Goal: Task Accomplishment & Management: Complete application form

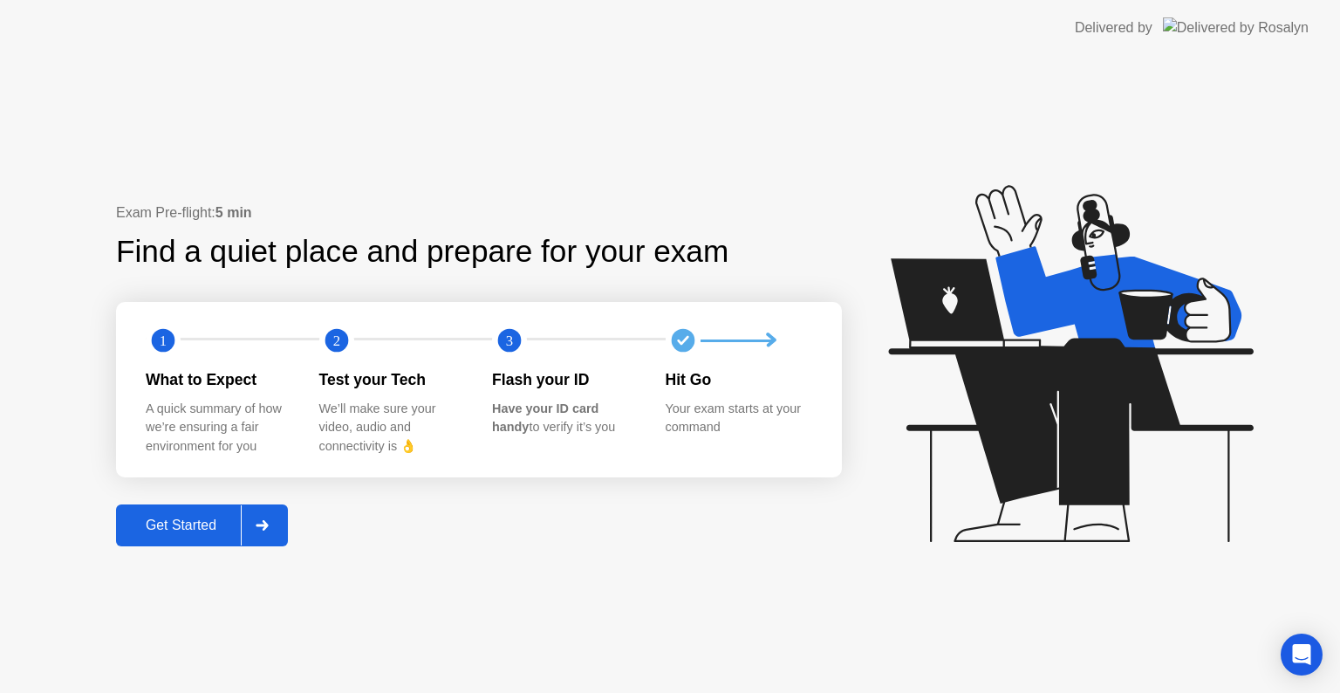
click at [263, 530] on icon at bounding box center [262, 525] width 13 height 10
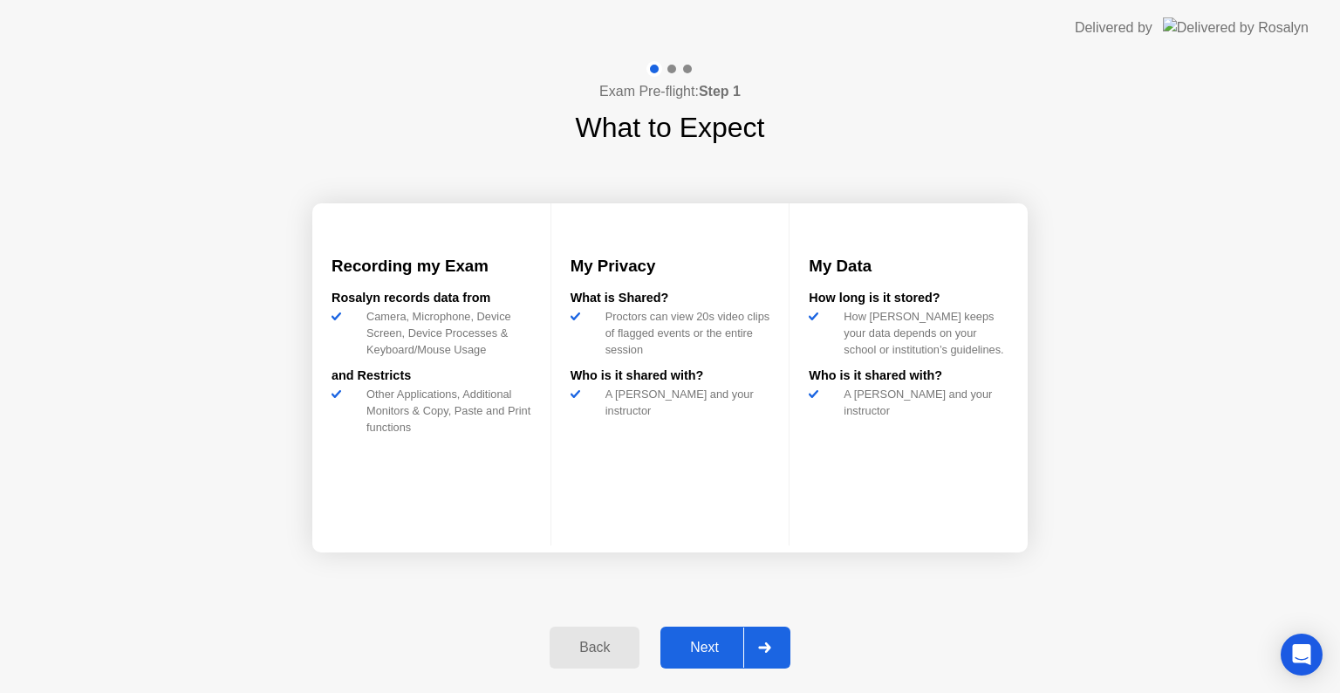
click at [784, 645] on div at bounding box center [764, 647] width 42 height 40
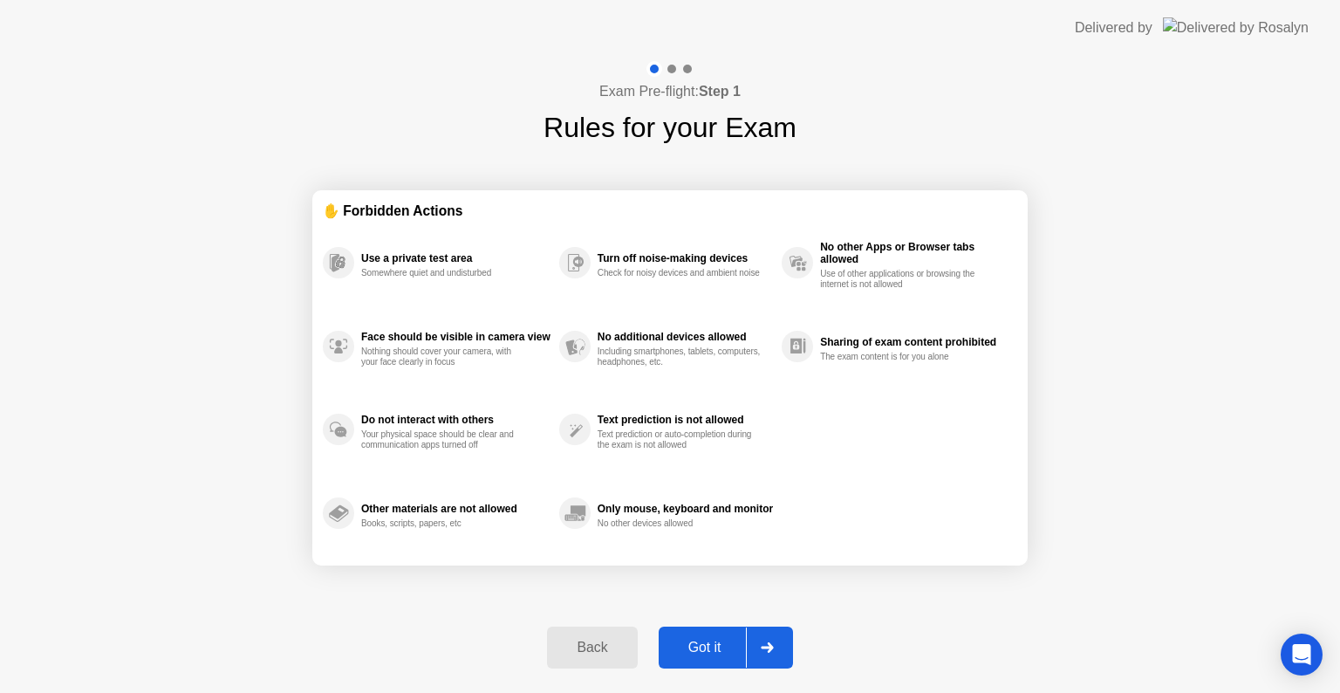
click at [784, 645] on div at bounding box center [767, 647] width 42 height 40
select select "**********"
select select "*******"
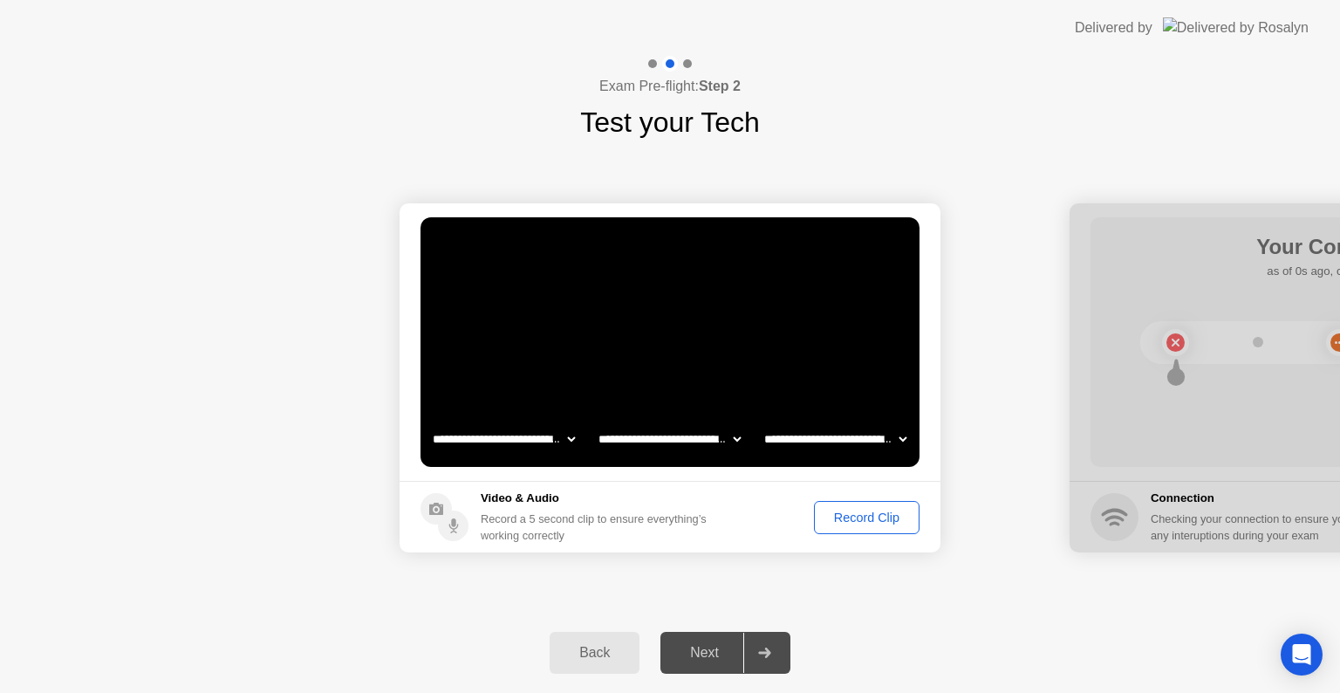
click at [842, 502] on button "Record Clip" at bounding box center [867, 517] width 106 height 33
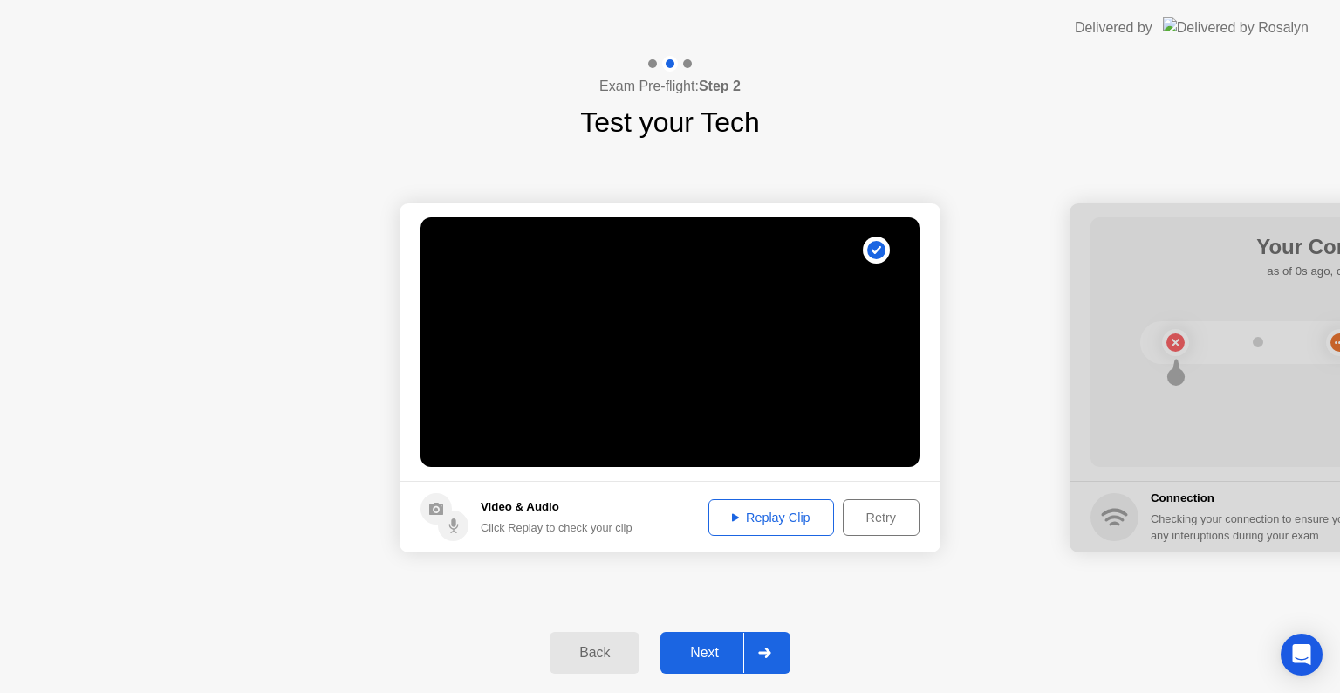
click at [803, 502] on button "Replay Clip" at bounding box center [771, 517] width 126 height 37
click at [864, 519] on div "Retry" at bounding box center [881, 517] width 65 height 14
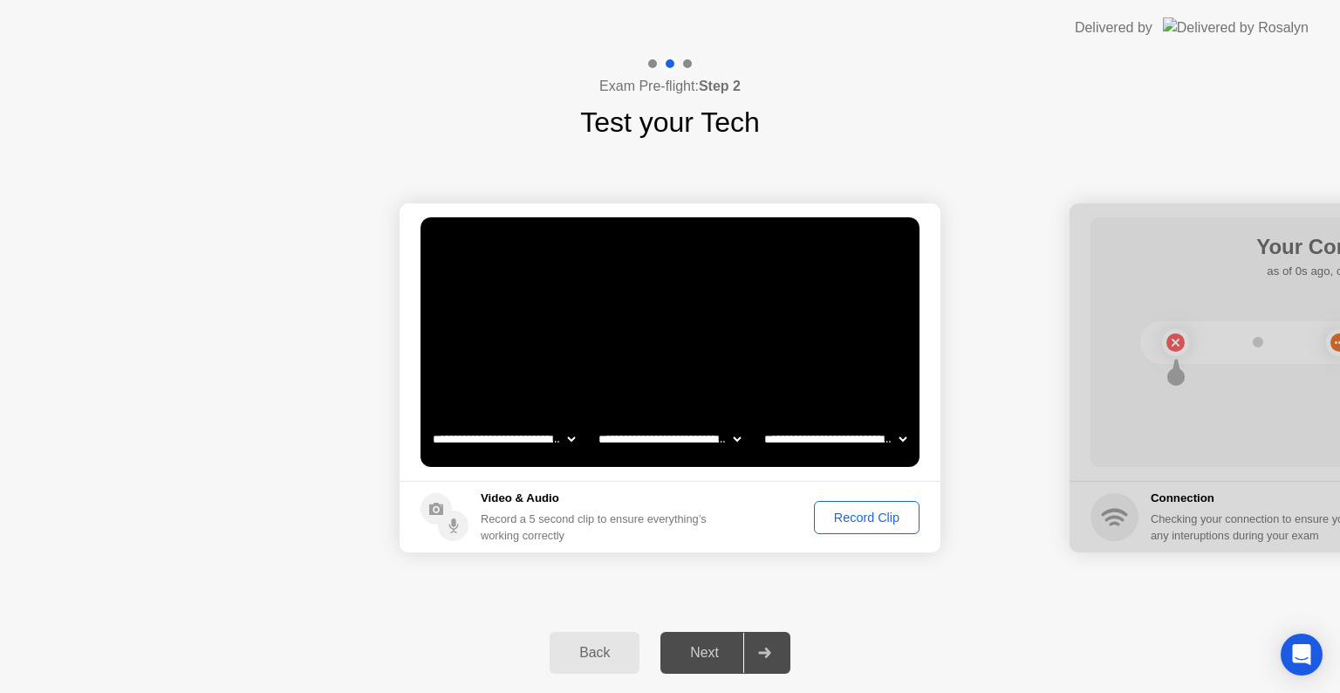
click at [864, 519] on div "Record Clip" at bounding box center [866, 517] width 93 height 14
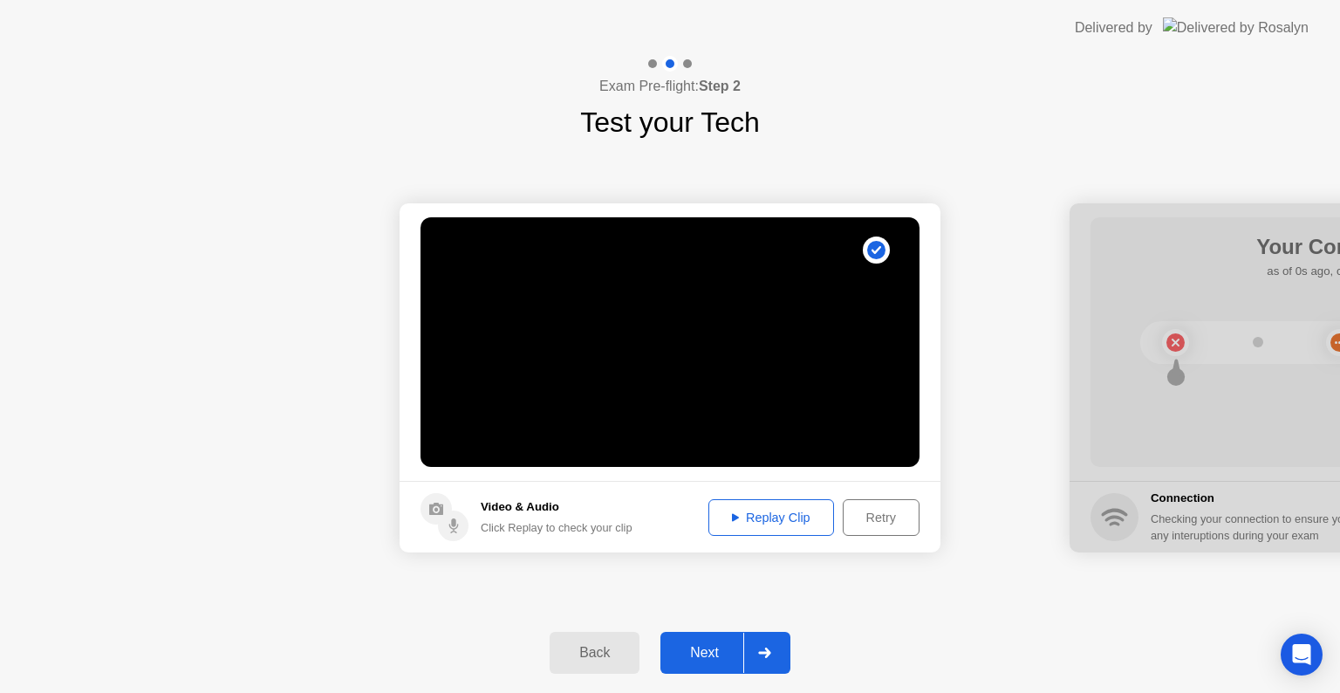
click at [747, 513] on div "Replay Clip" at bounding box center [770, 517] width 113 height 14
click at [767, 653] on icon at bounding box center [764, 652] width 12 height 10
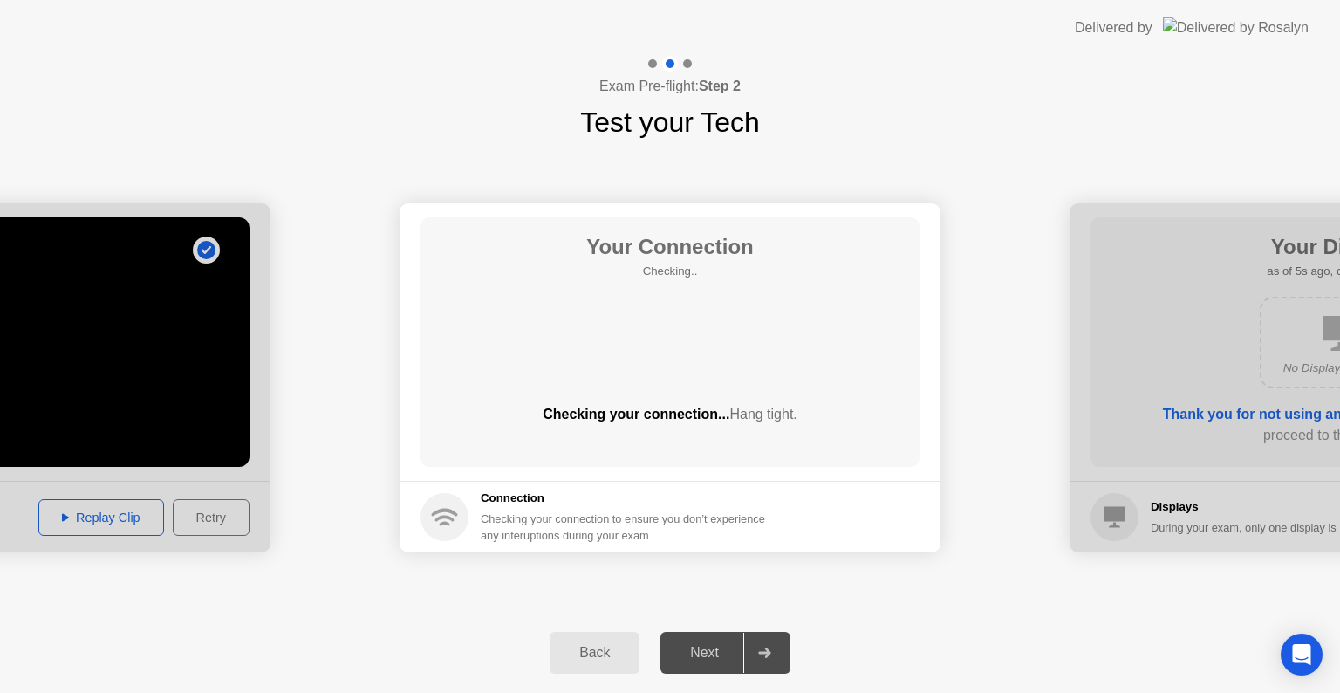
click at [767, 653] on icon at bounding box center [764, 652] width 12 height 10
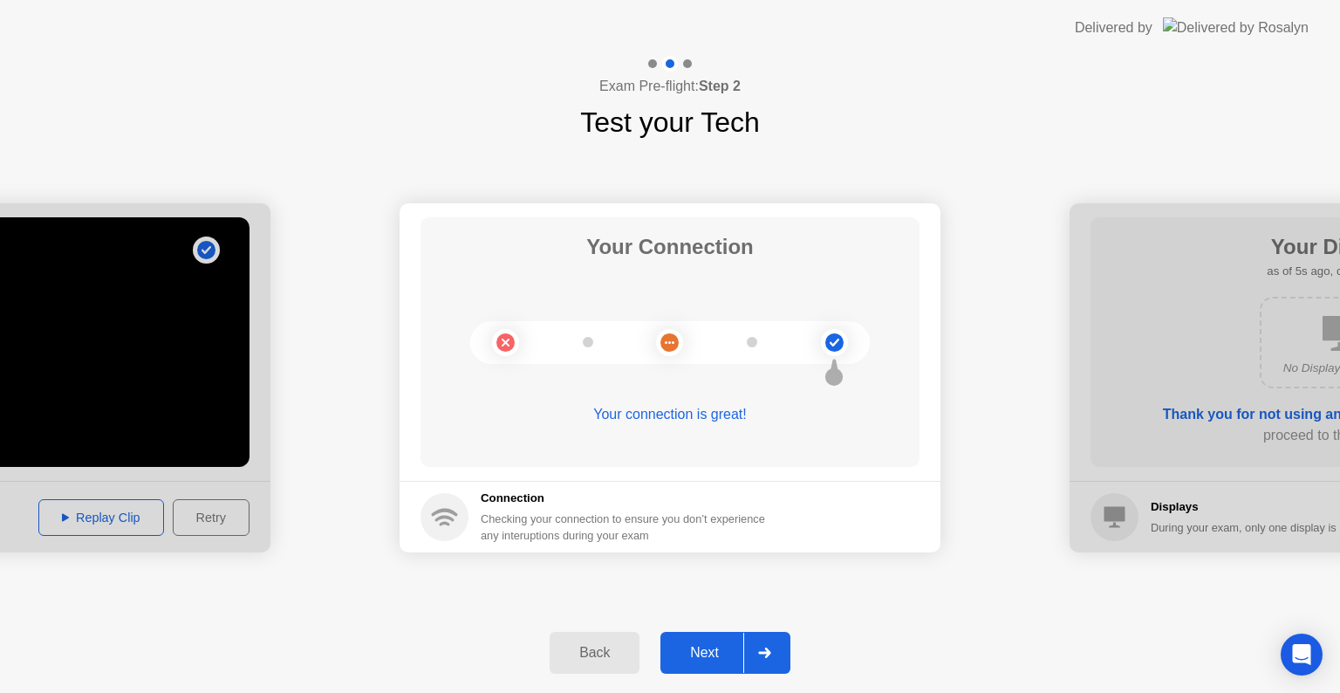
click at [767, 653] on icon at bounding box center [764, 652] width 12 height 10
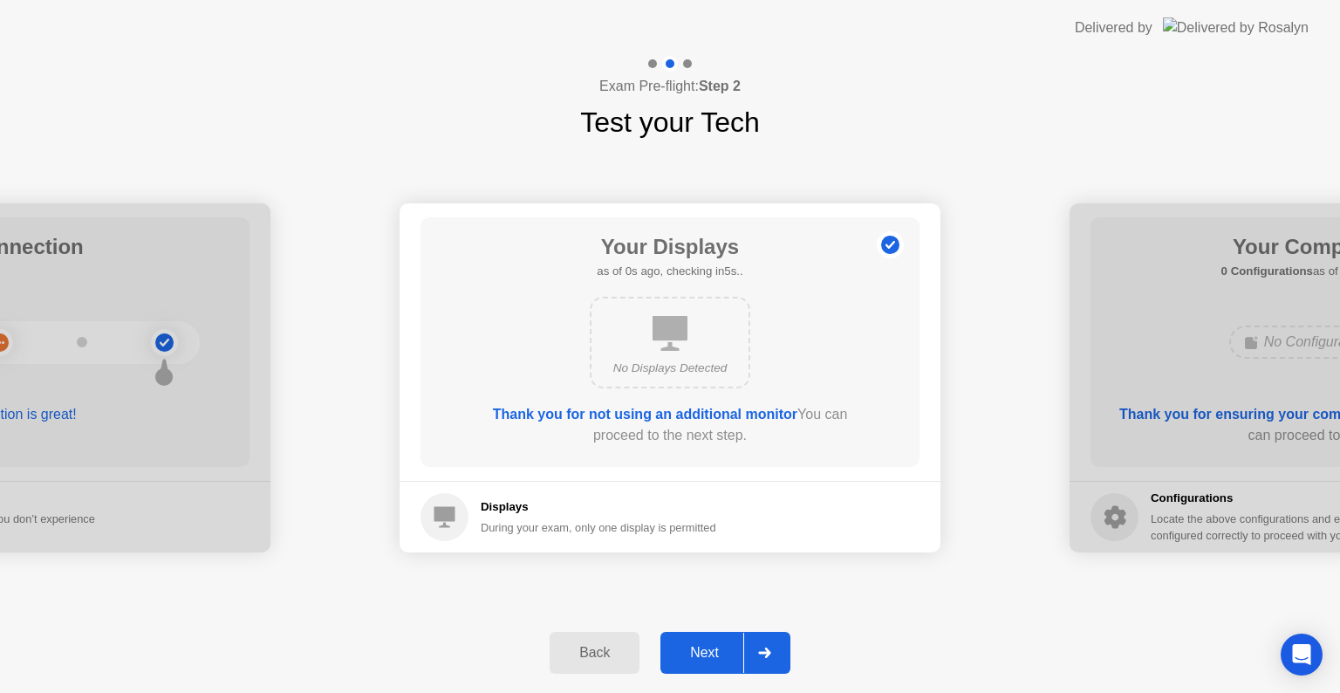
click at [767, 653] on icon at bounding box center [764, 652] width 12 height 10
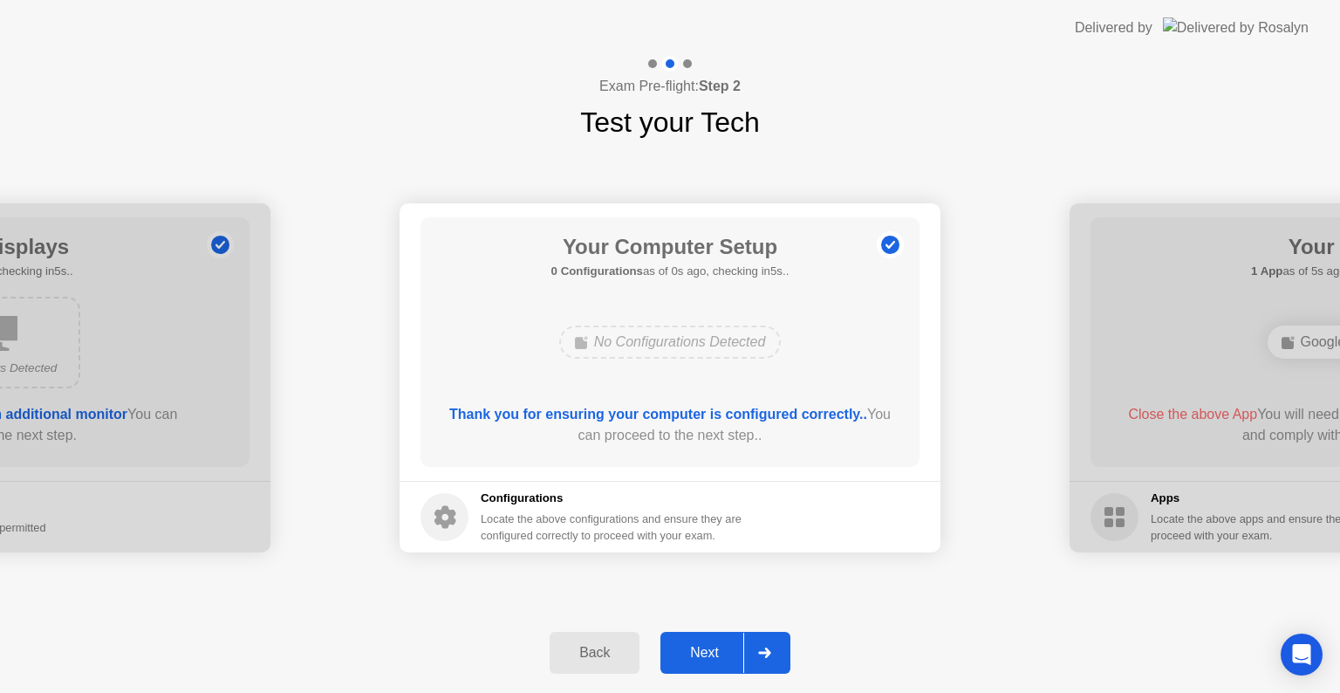
click at [767, 653] on icon at bounding box center [764, 652] width 12 height 10
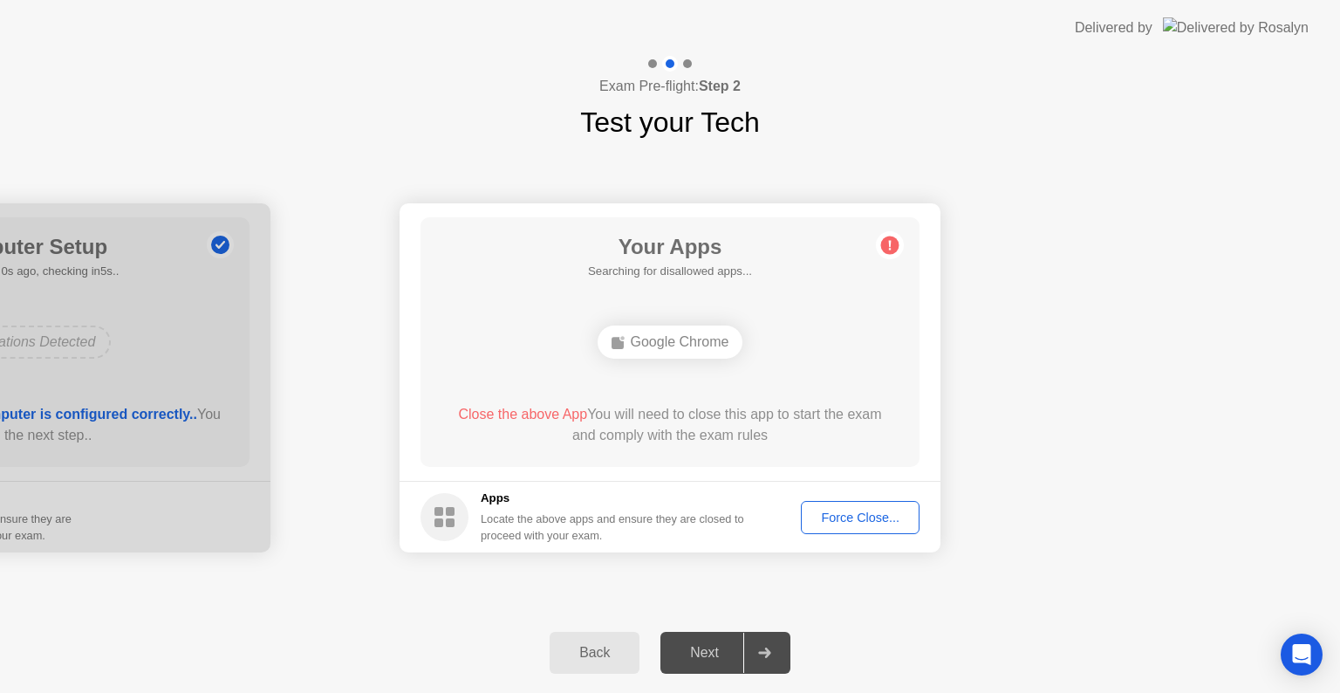
click at [767, 653] on icon at bounding box center [764, 652] width 12 height 10
click at [888, 524] on div "Force Close..." at bounding box center [860, 517] width 106 height 14
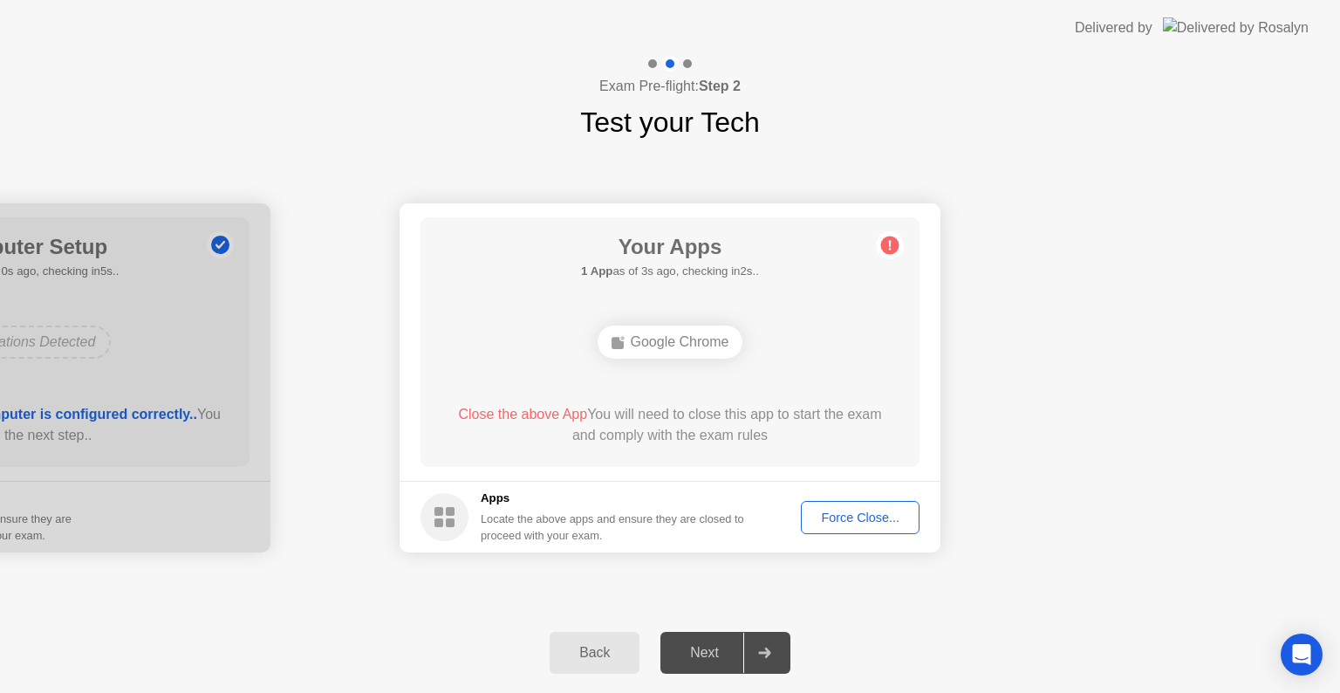
drag, startPoint x: 864, startPoint y: 525, endPoint x: 827, endPoint y: 506, distance: 42.1
click at [827, 510] on div "Force Close..." at bounding box center [860, 517] width 106 height 14
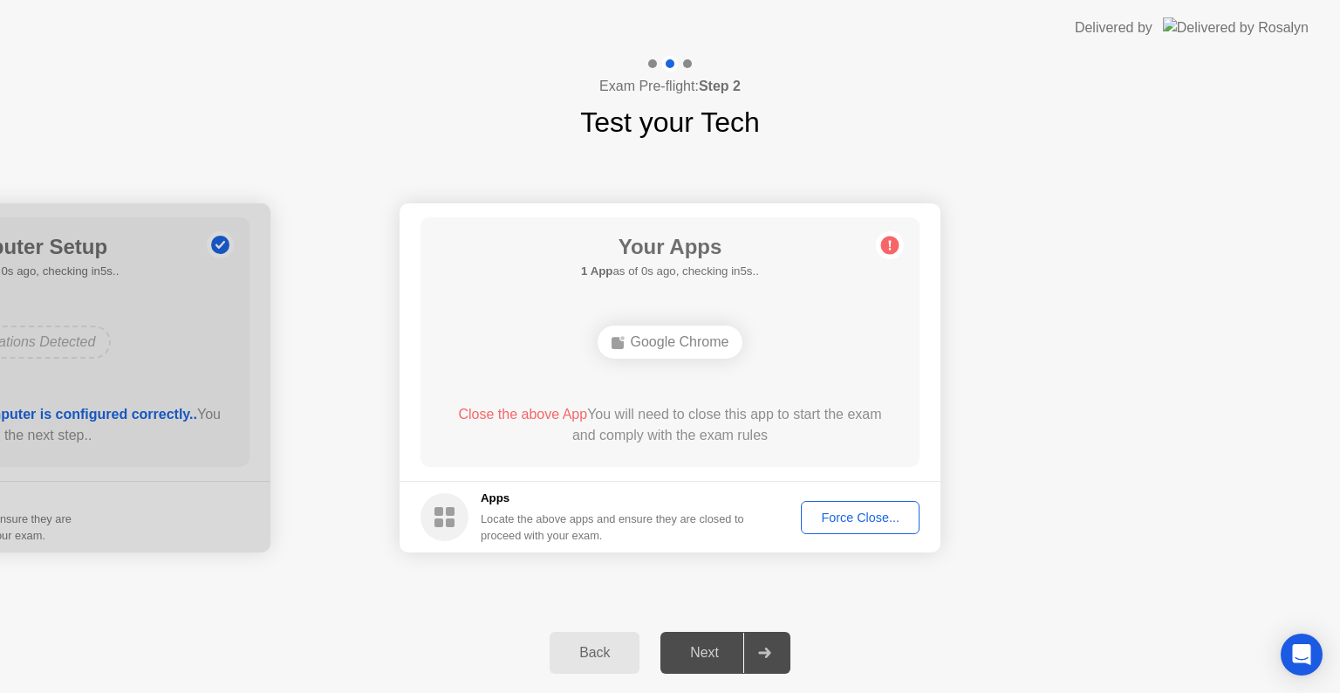
drag, startPoint x: 761, startPoint y: 653, endPoint x: 858, endPoint y: 506, distance: 176.9
click at [858, 506] on div "**********" at bounding box center [670, 374] width 1340 height 637
drag, startPoint x: 868, startPoint y: 498, endPoint x: 866, endPoint y: 516, distance: 17.5
click at [866, 516] on footer "Apps Locate the above apps and ensure they are closed to proceed with your exam…" at bounding box center [670, 517] width 541 height 72
drag, startPoint x: 866, startPoint y: 516, endPoint x: 803, endPoint y: 466, distance: 80.8
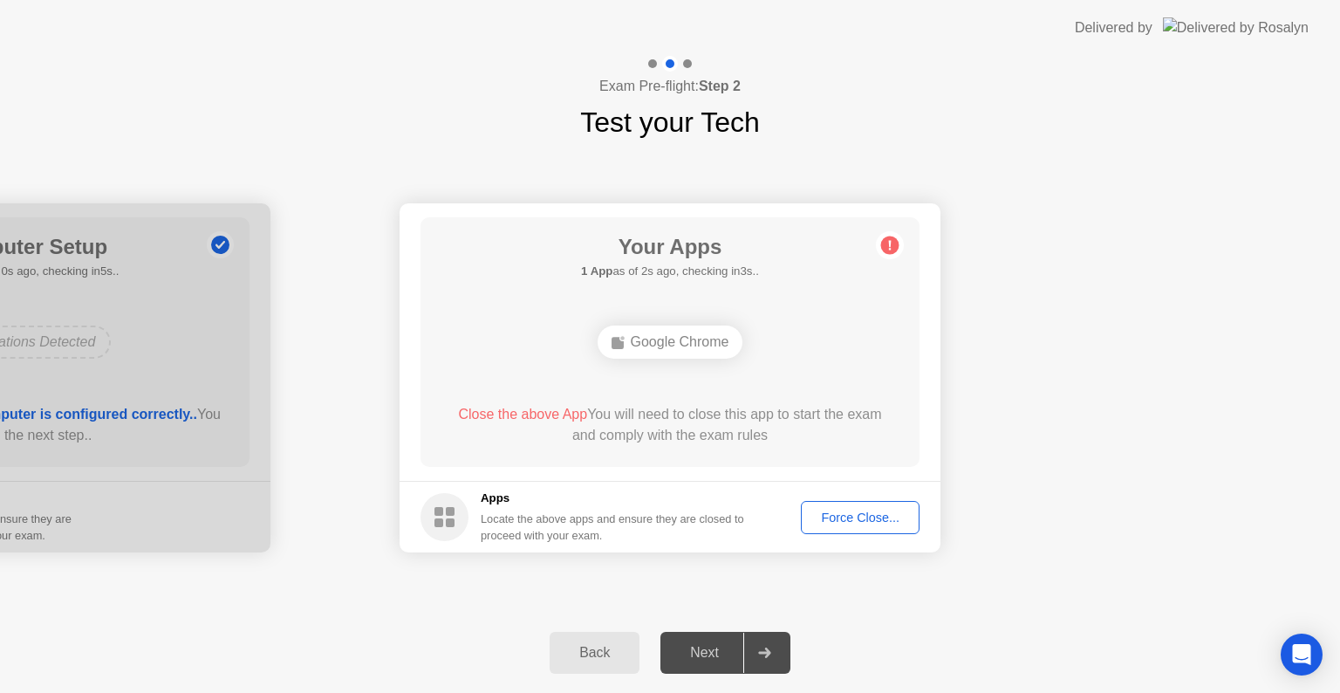
click at [803, 466] on app-apps "Your Apps 1 App as of 2s ago, checking in3s.. Google Chrome Close the above App…" at bounding box center [670, 377] width 541 height 349
click at [809, 502] on button "Force Close..." at bounding box center [860, 517] width 119 height 33
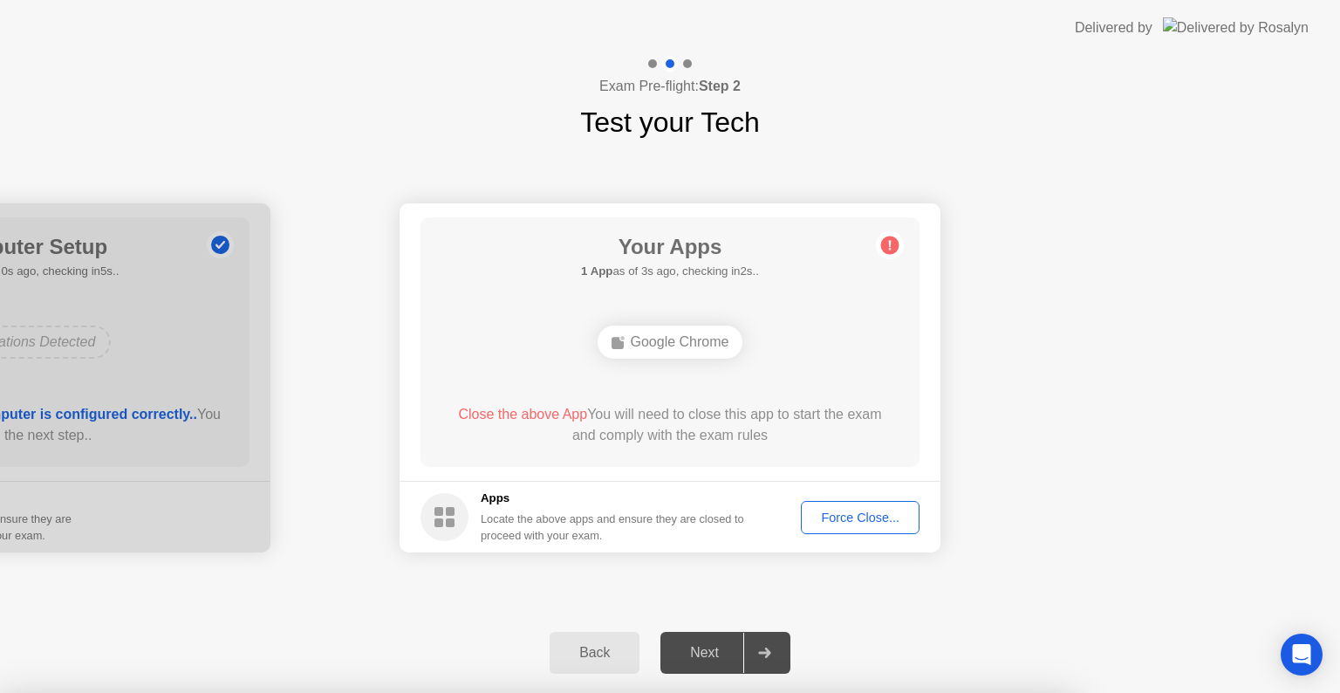
drag, startPoint x: 809, startPoint y: 502, endPoint x: 748, endPoint y: 459, distance: 74.3
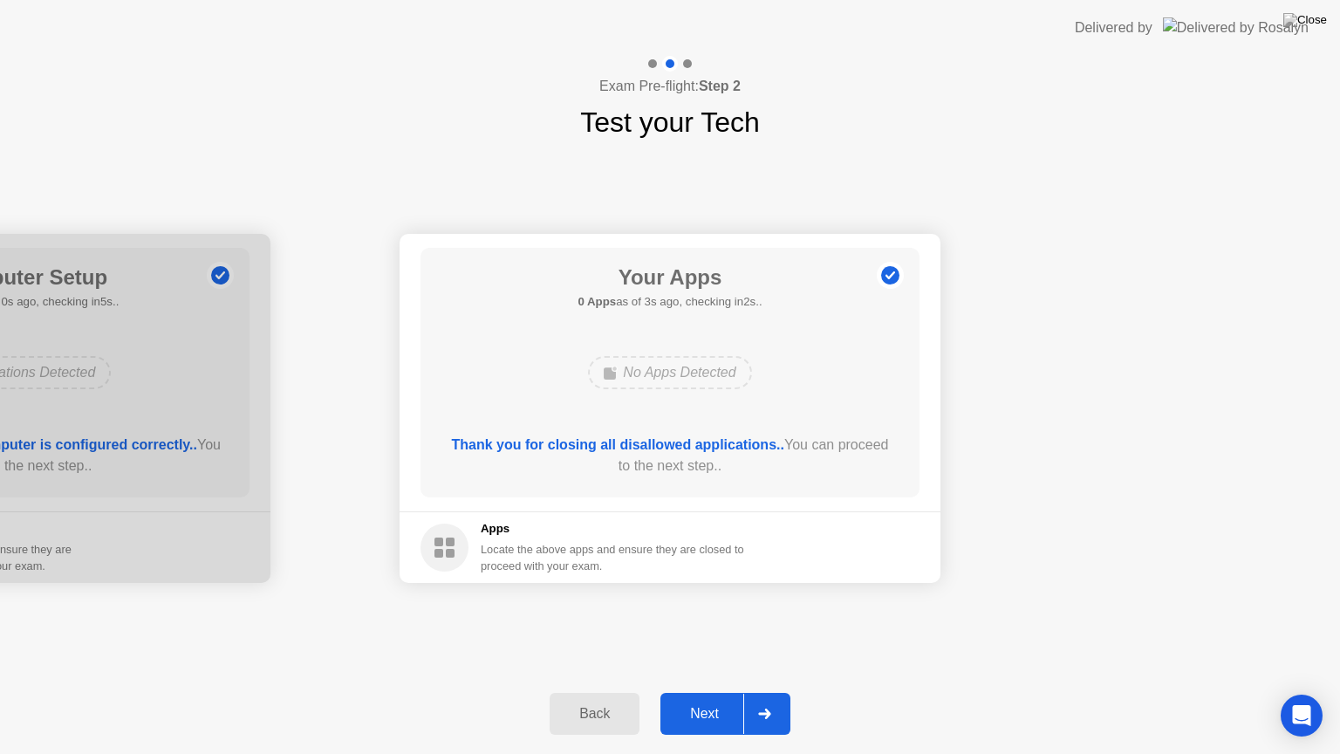
click at [771, 692] on div at bounding box center [764, 714] width 42 height 40
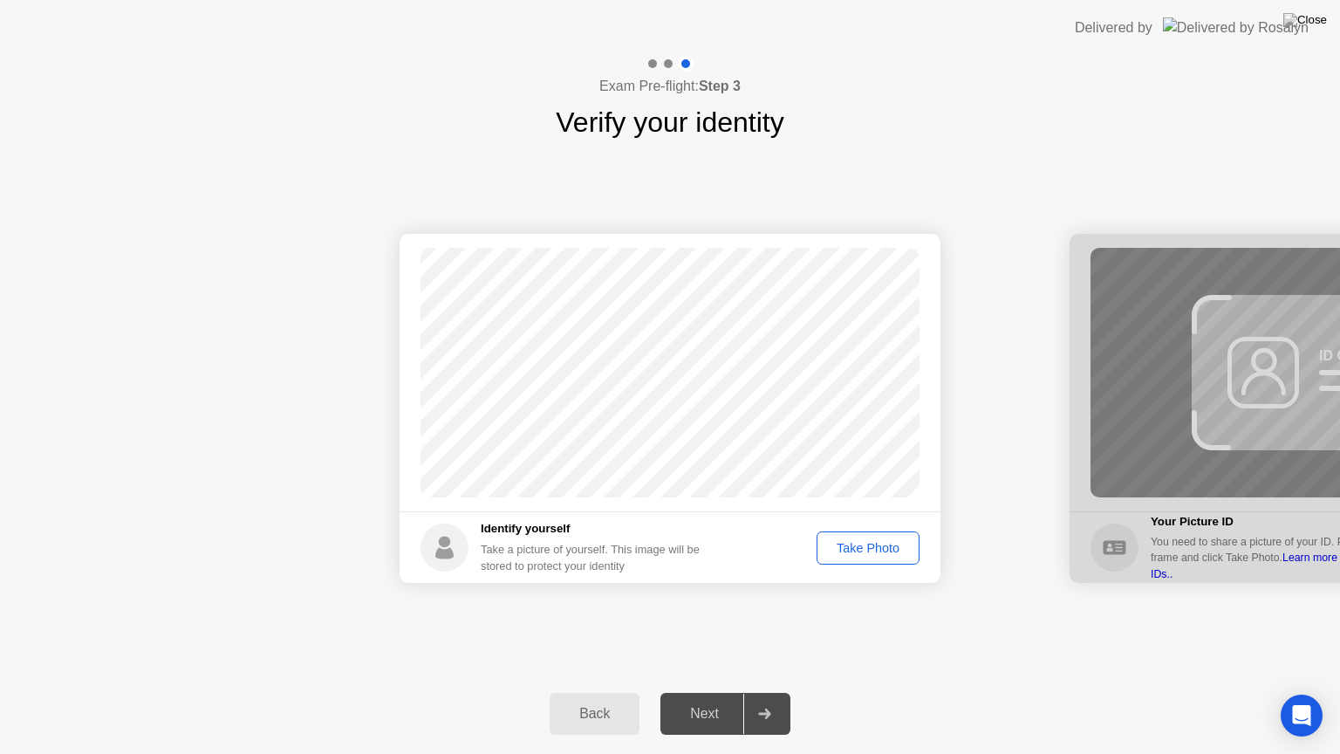
click at [865, 555] on div "Take Photo" at bounding box center [868, 548] width 91 height 14
click at [753, 692] on div at bounding box center [764, 714] width 42 height 40
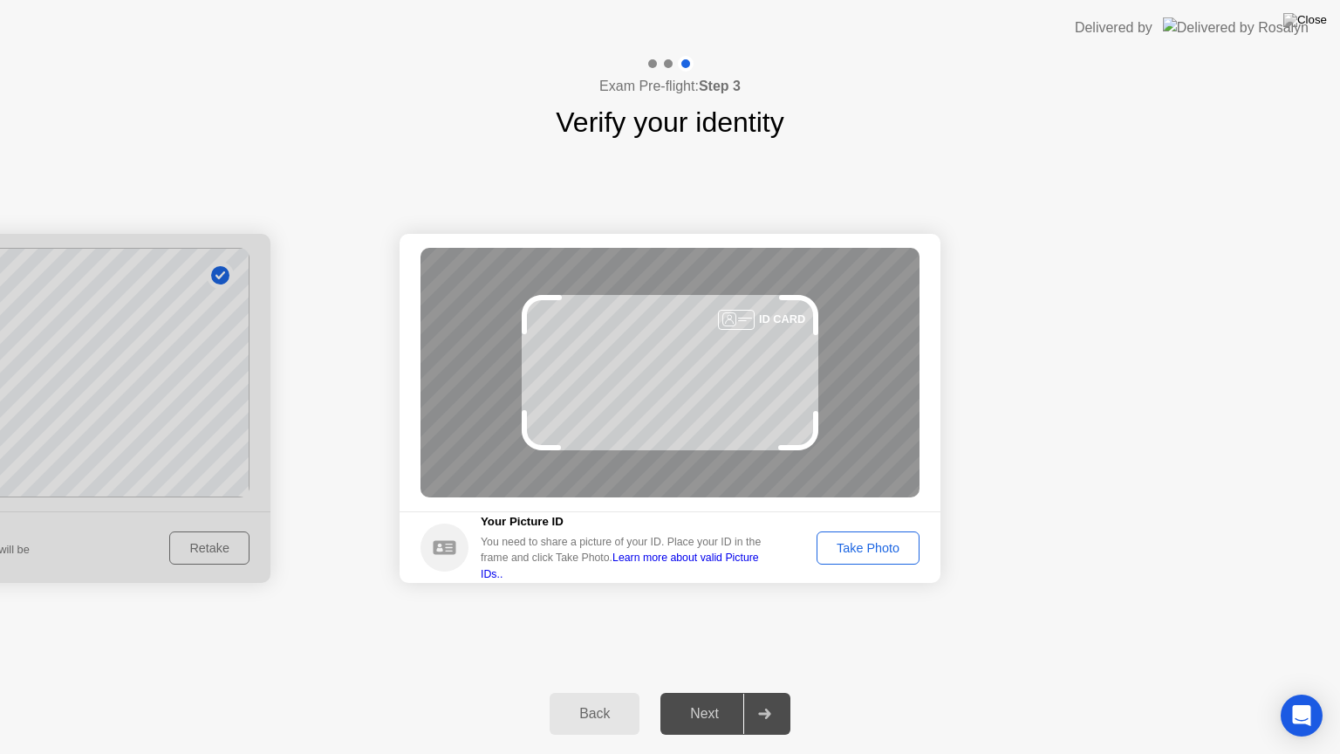
click at [741, 656] on div "Success Photo is correctly taken Identify yourself Take a picture of yourself. …" at bounding box center [670, 408] width 1340 height 530
click at [885, 547] on div "Take Photo" at bounding box center [868, 548] width 91 height 14
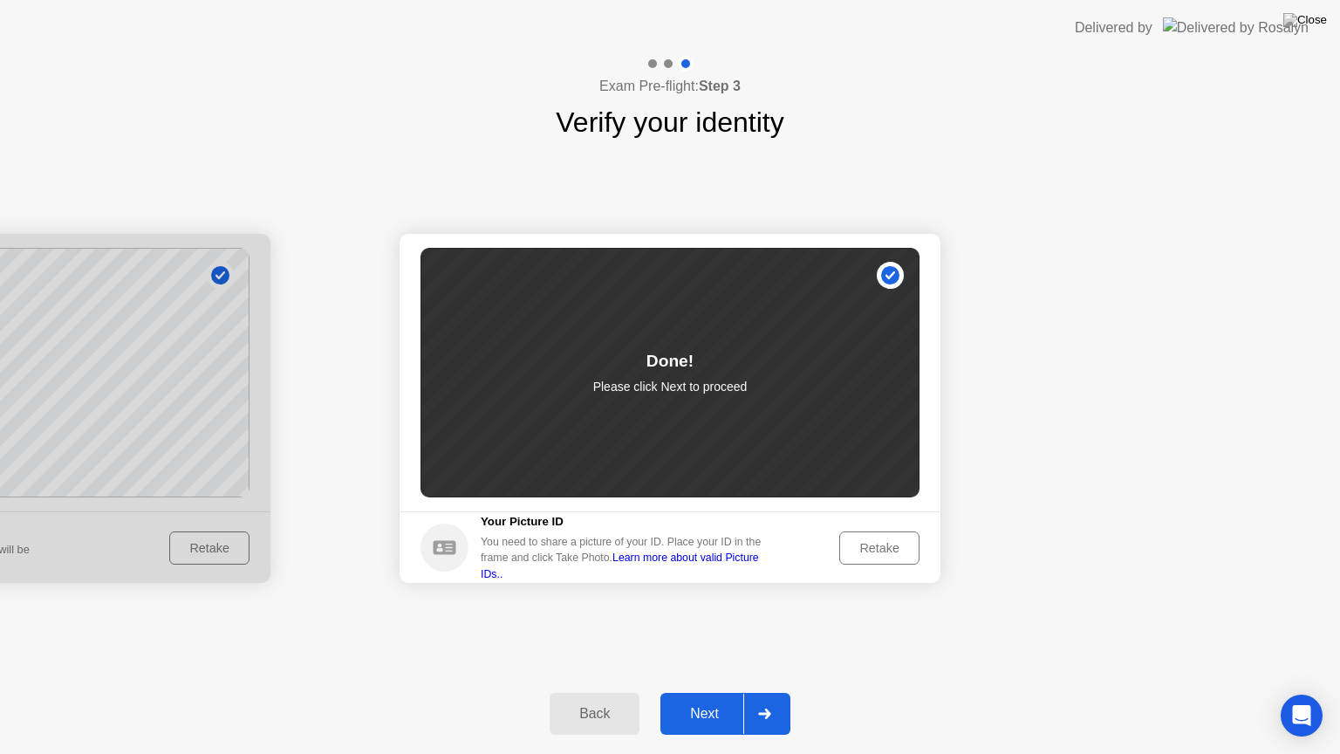
click at [779, 692] on div at bounding box center [764, 714] width 42 height 40
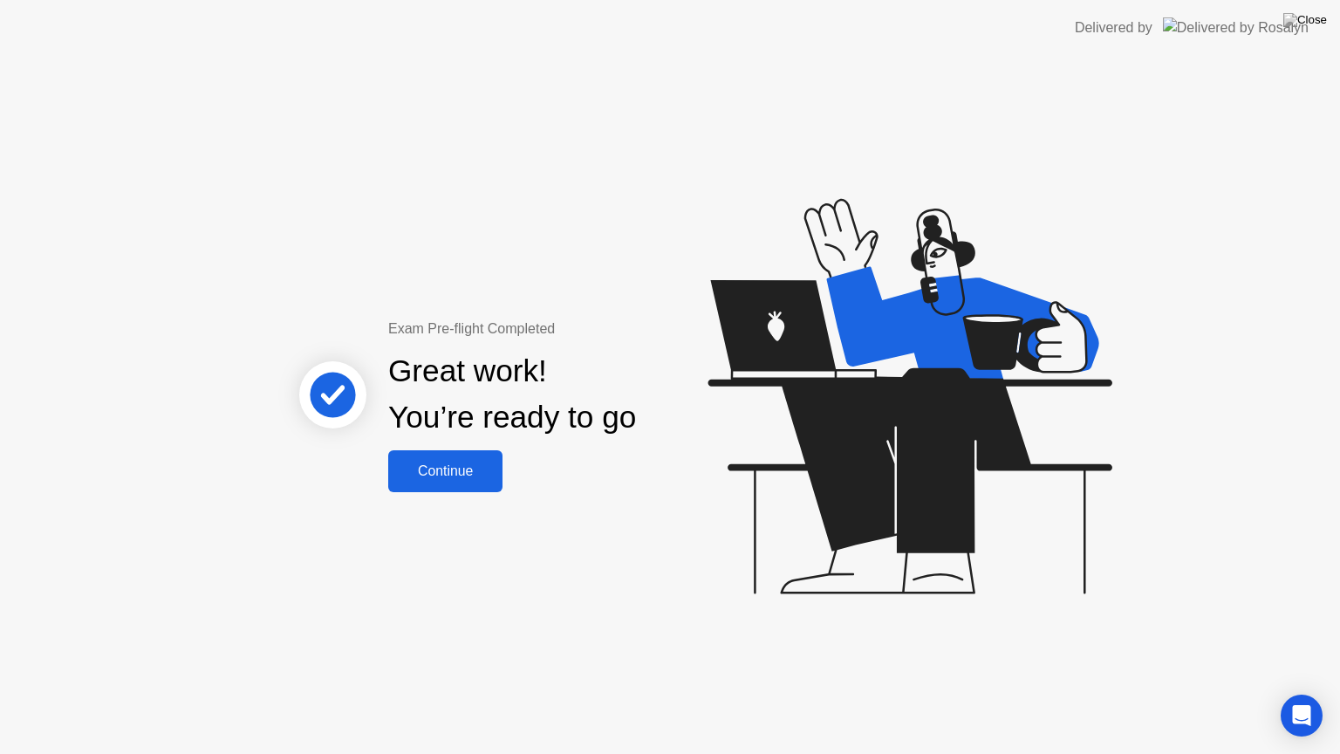
click at [481, 478] on div "Continue" at bounding box center [445, 471] width 104 height 16
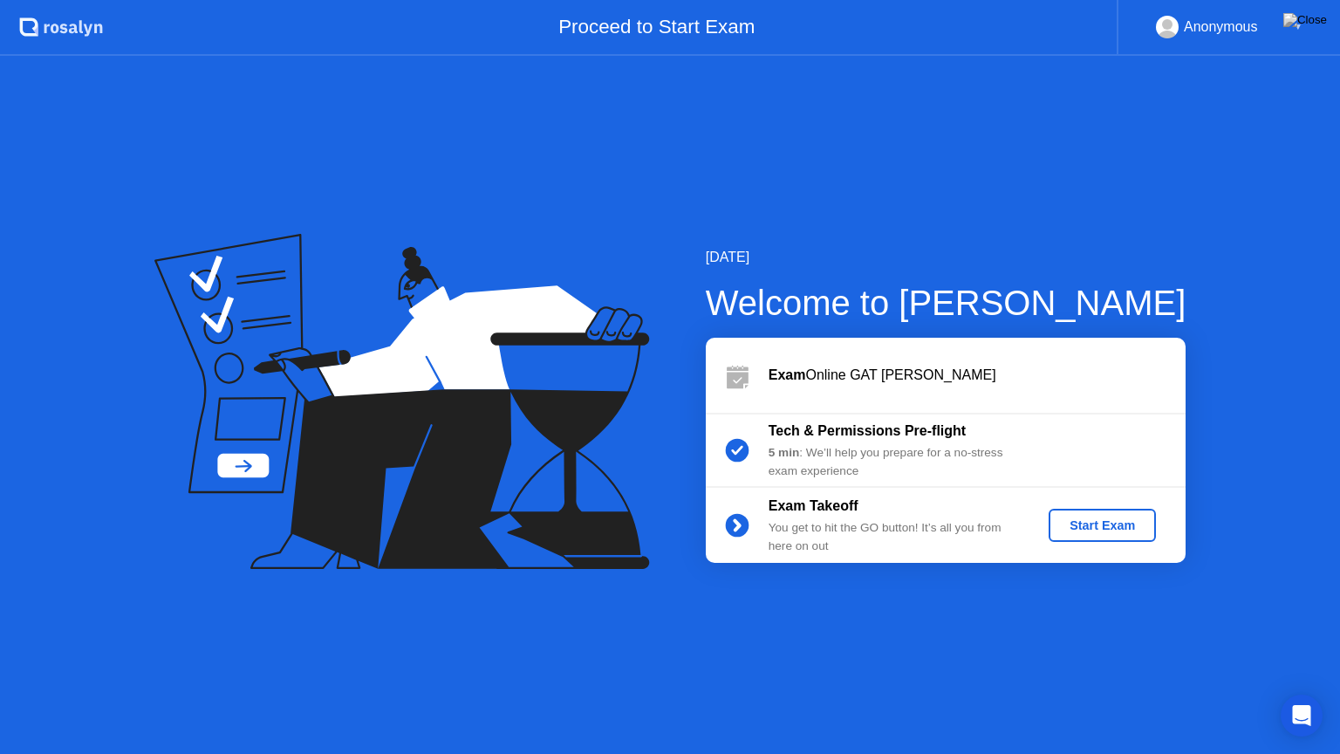
click at [1126, 527] on div "Start Exam" at bounding box center [1102, 525] width 93 height 14
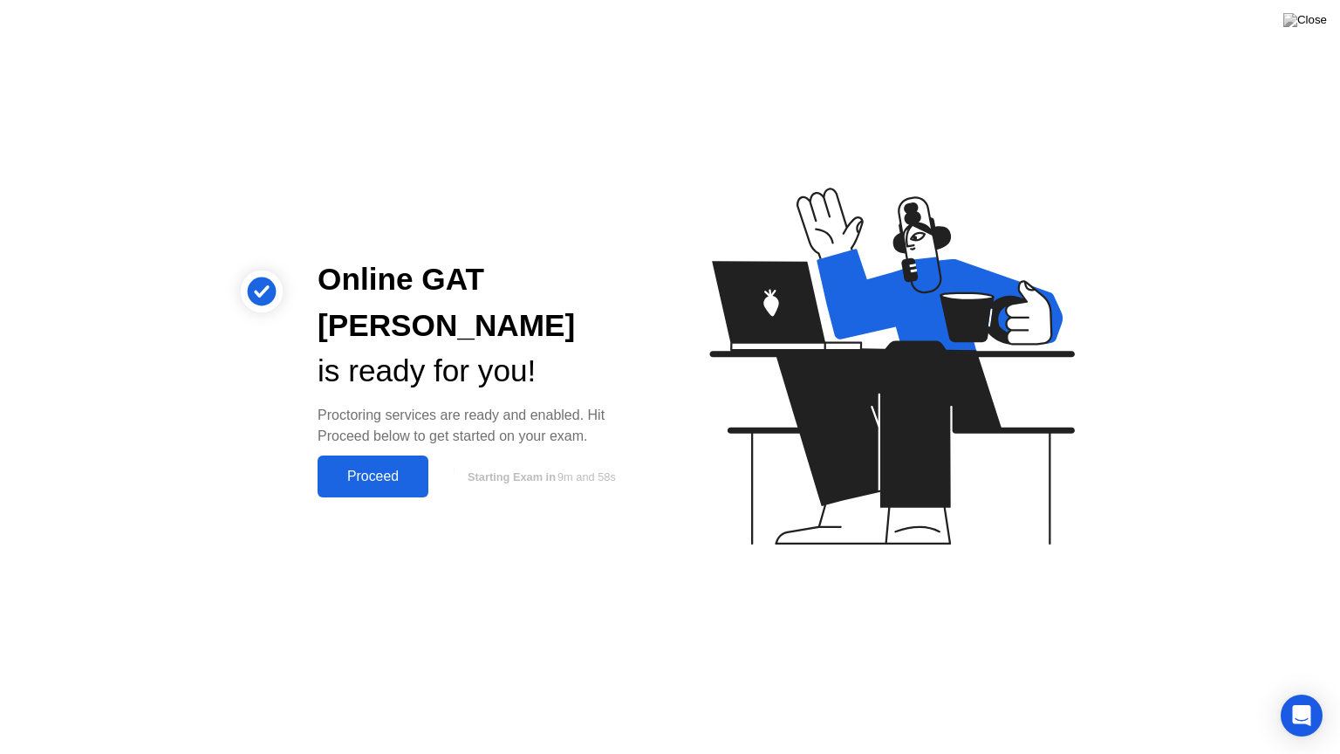
click at [393, 464] on button "Proceed" at bounding box center [373, 476] width 111 height 42
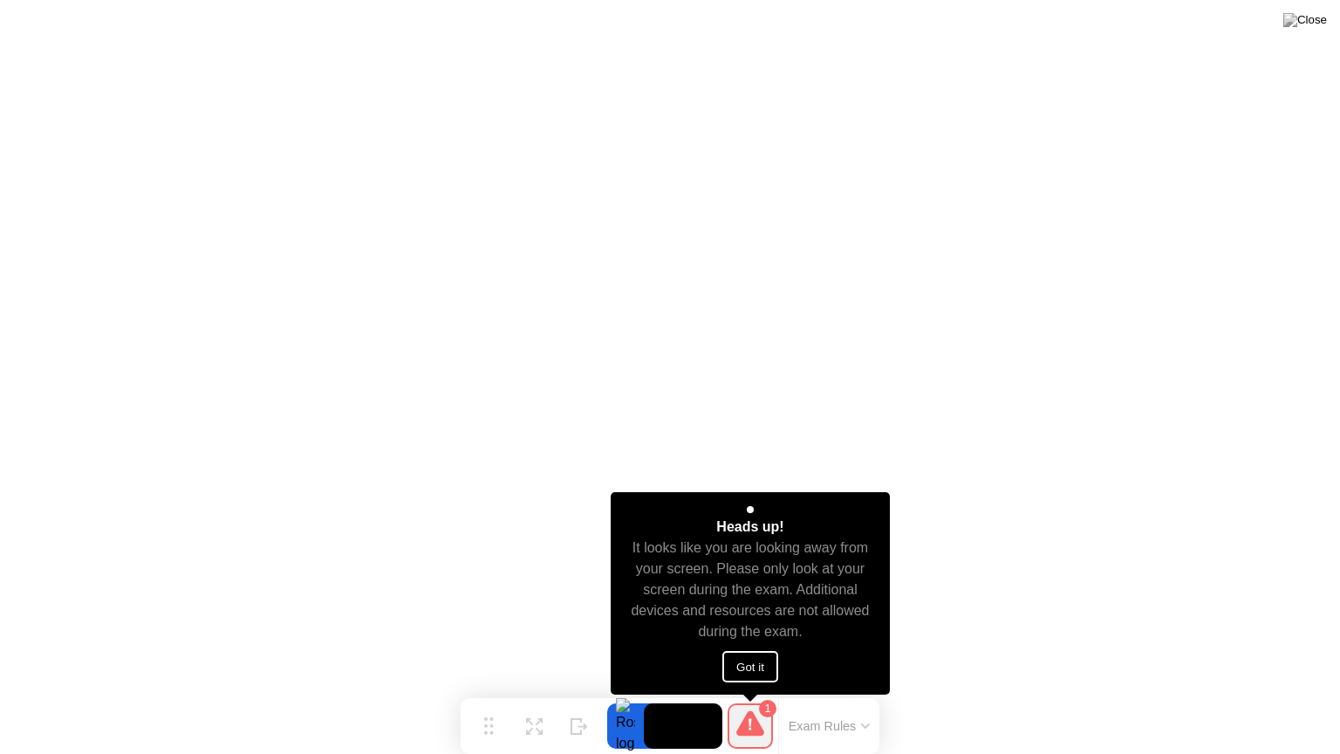
click at [751, 659] on button "Got it" at bounding box center [750, 666] width 56 height 31
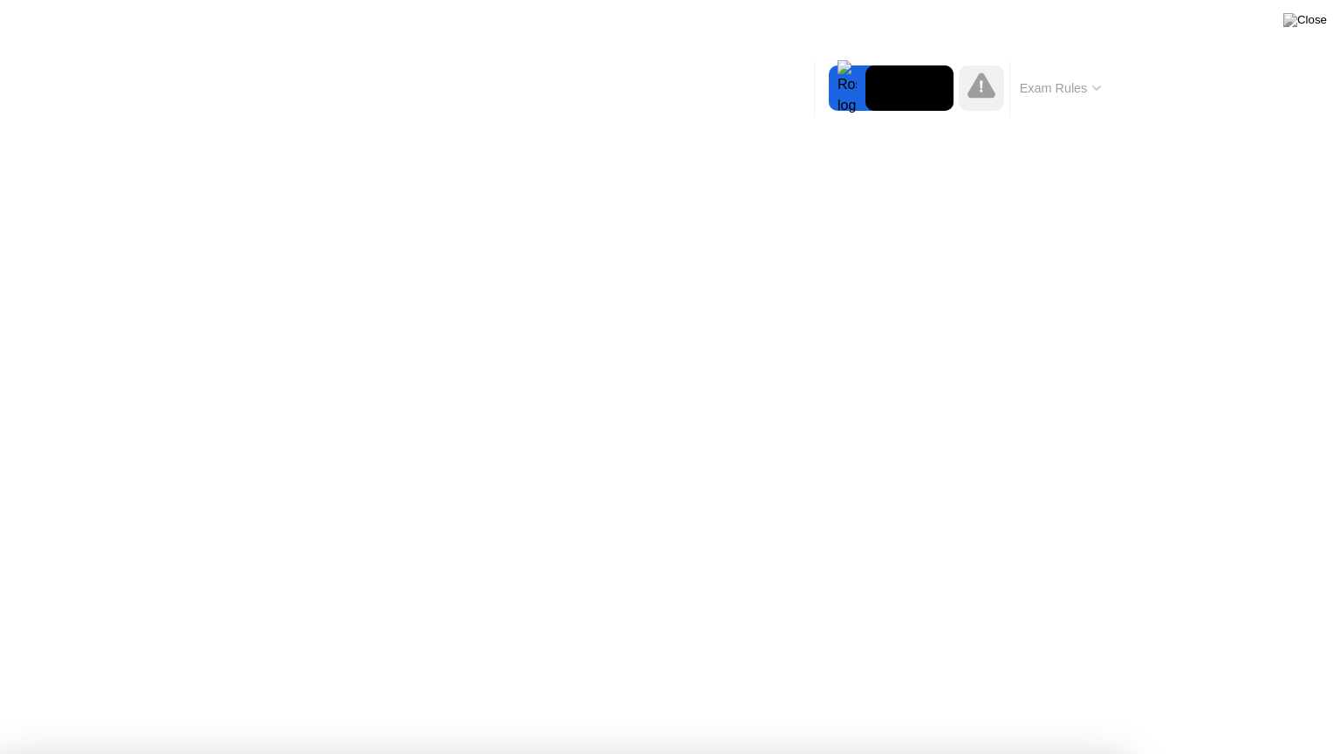
click at [1256, 692] on div at bounding box center [670, 754] width 1340 height 0
click at [1320, 17] on img at bounding box center [1305, 20] width 44 height 14
click at [1339, 692] on div at bounding box center [670, 754] width 1340 height 0
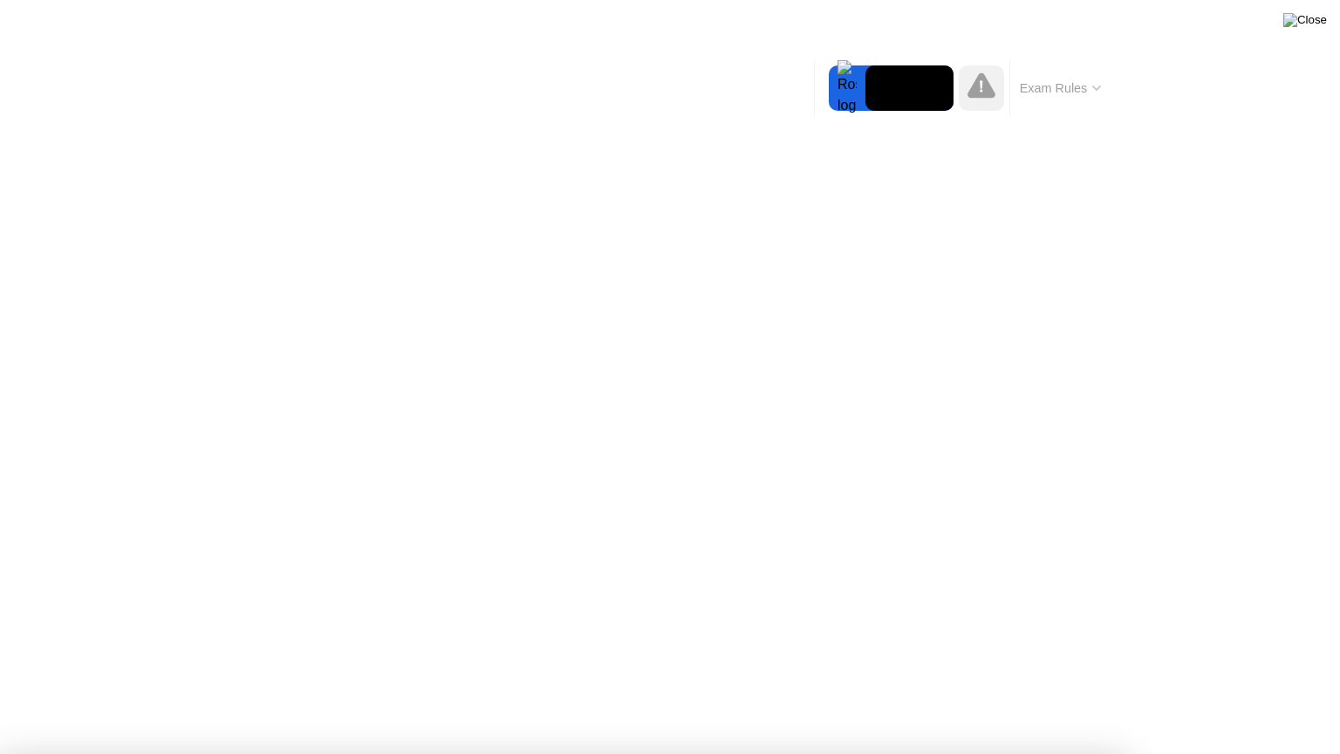
click at [1312, 24] on img at bounding box center [1305, 20] width 44 height 14
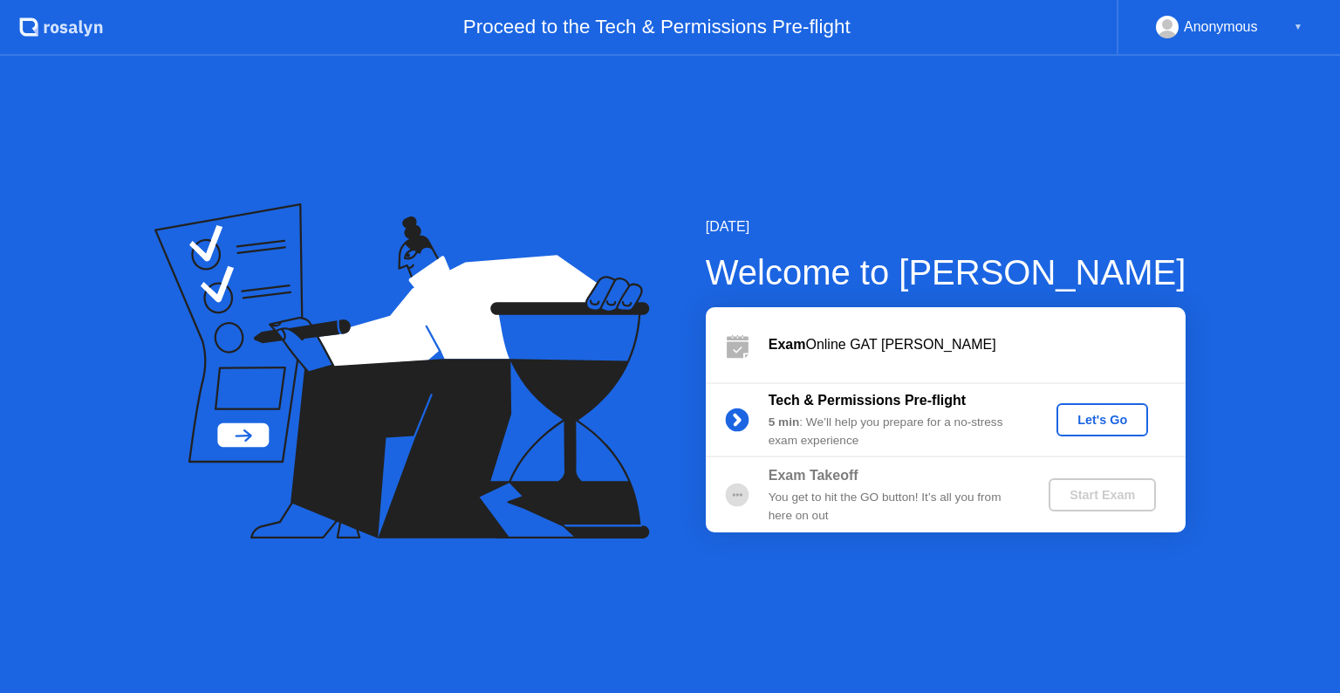
click at [1085, 431] on button "Let's Go" at bounding box center [1102, 419] width 92 height 33
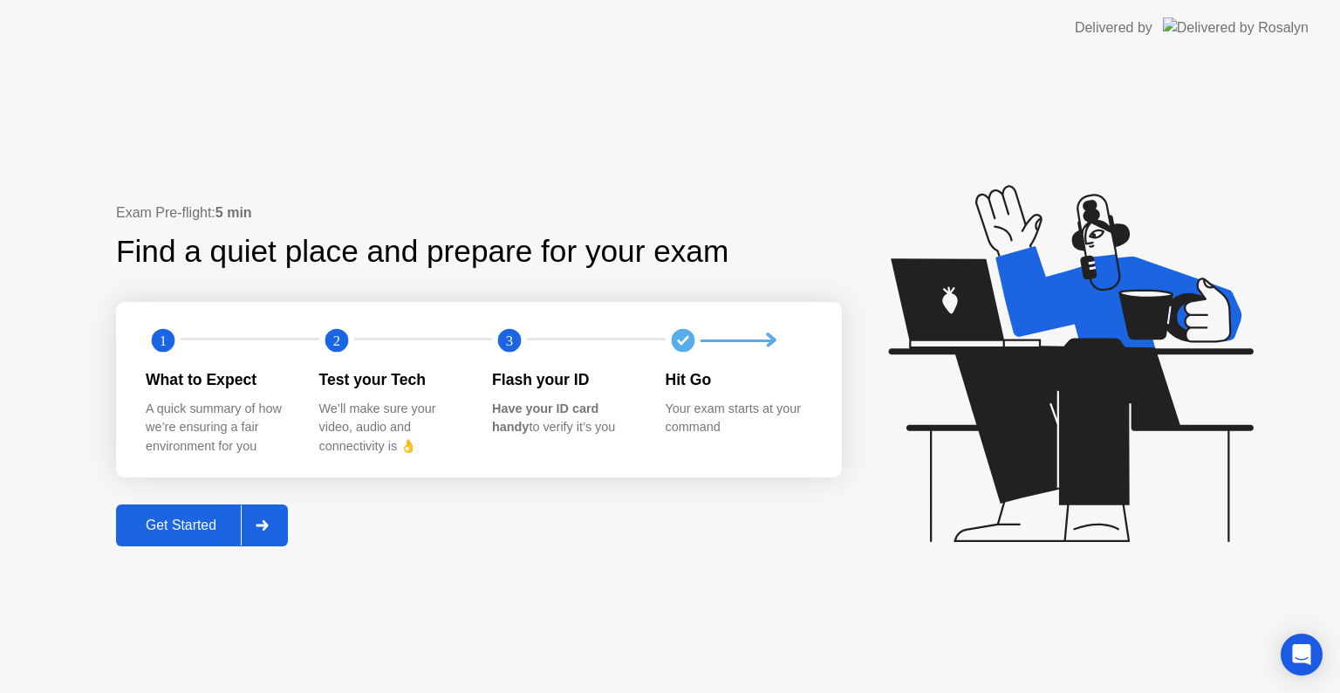
click at [283, 520] on div at bounding box center [262, 525] width 42 height 40
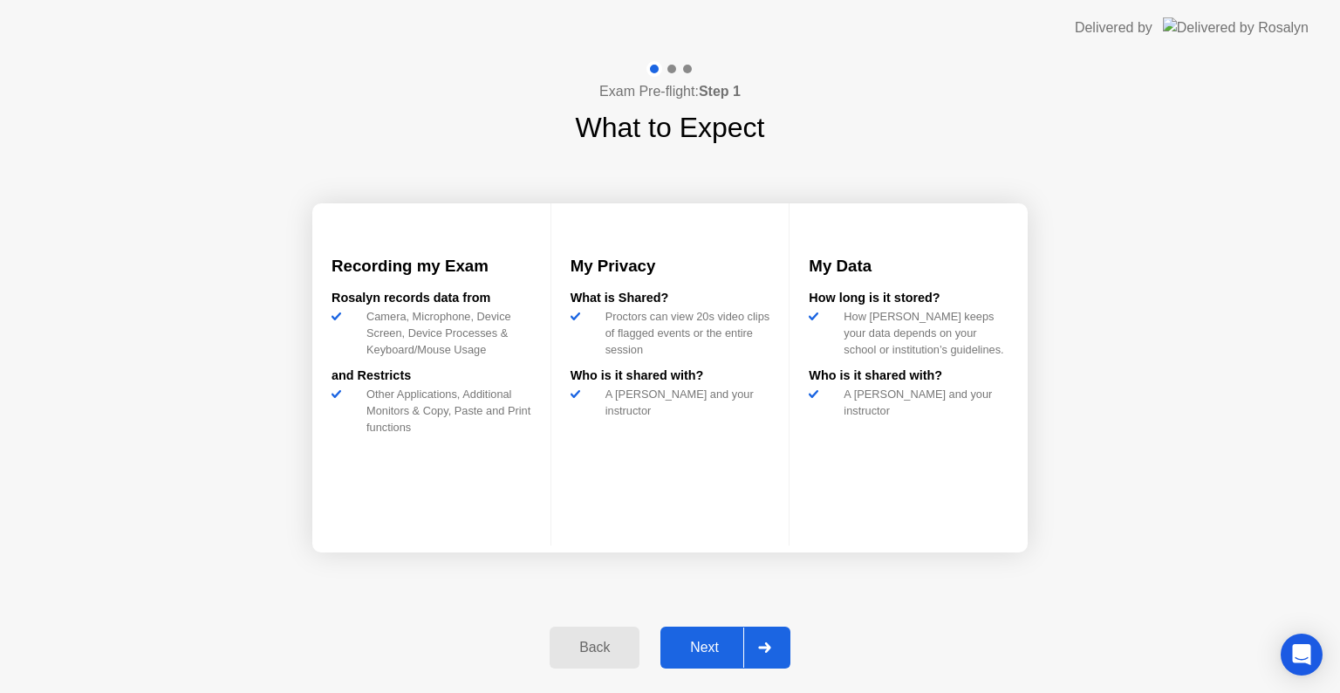
click at [782, 654] on div at bounding box center [764, 647] width 42 height 40
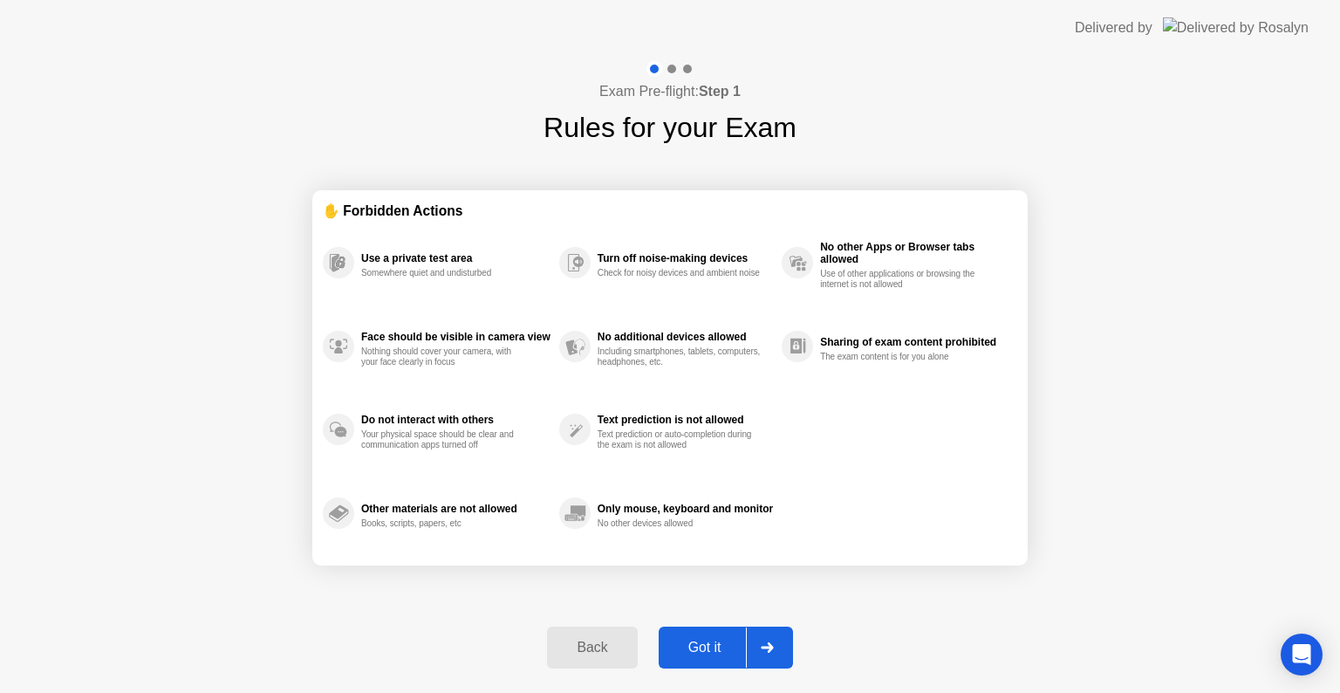
click at [783, 654] on div at bounding box center [767, 647] width 42 height 40
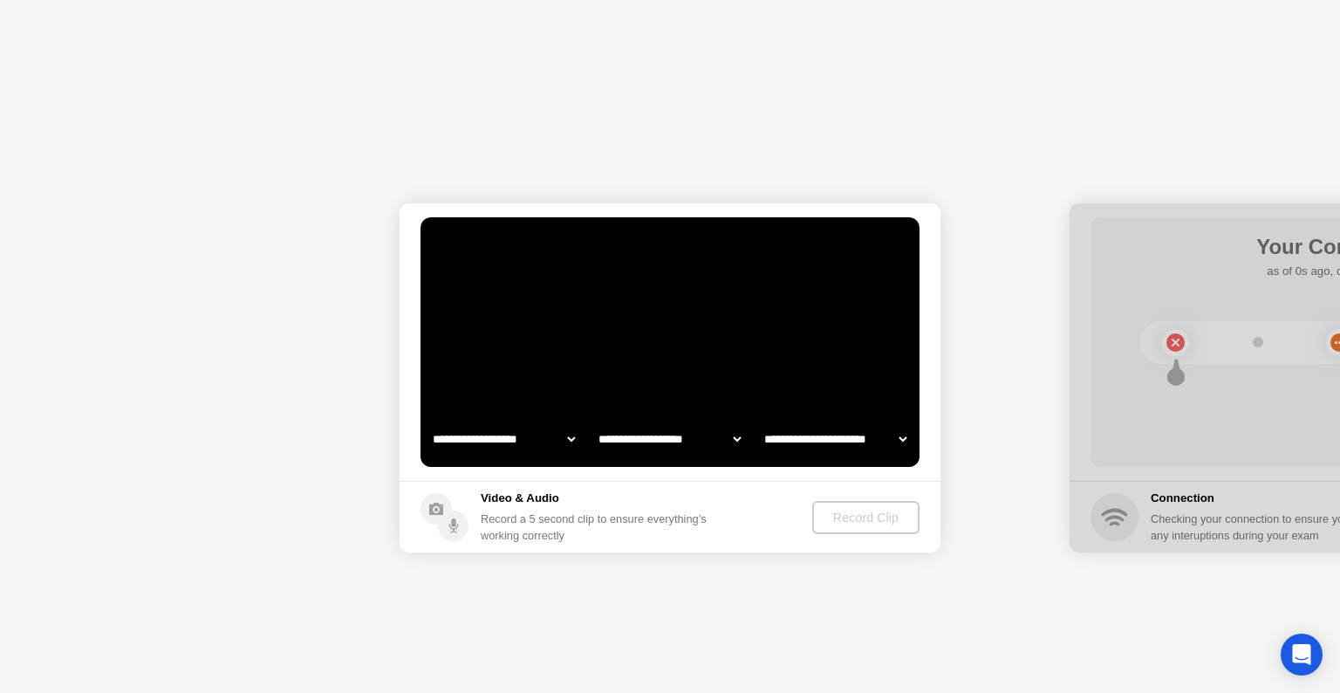
select select "**********"
select select "*******"
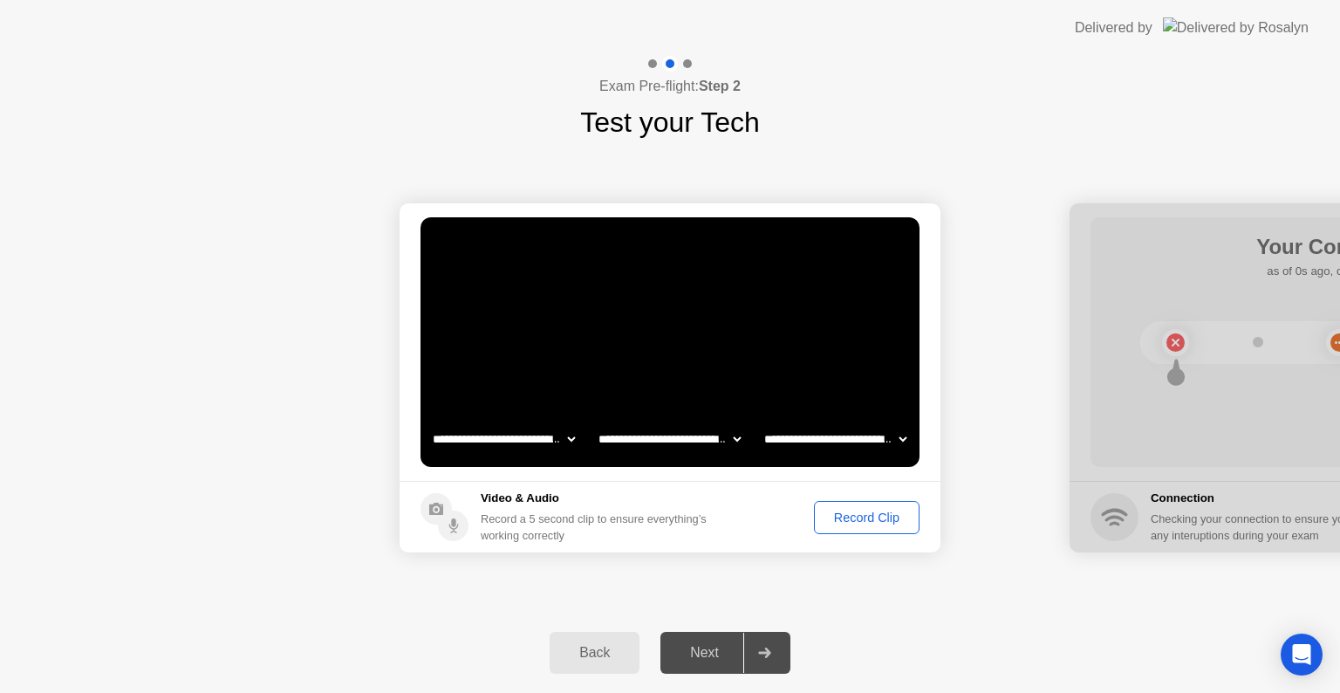
click at [868, 510] on div "Record Clip" at bounding box center [866, 517] width 93 height 14
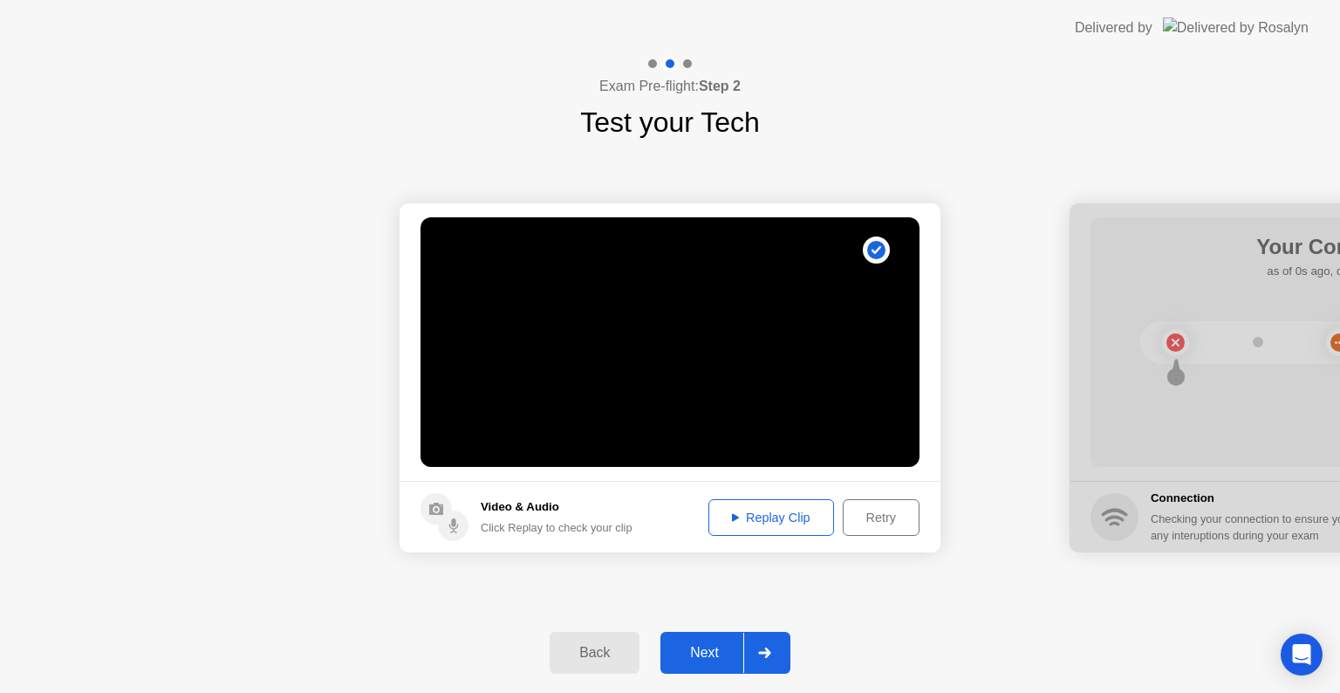
click at [909, 523] on div "Retry" at bounding box center [881, 517] width 65 height 14
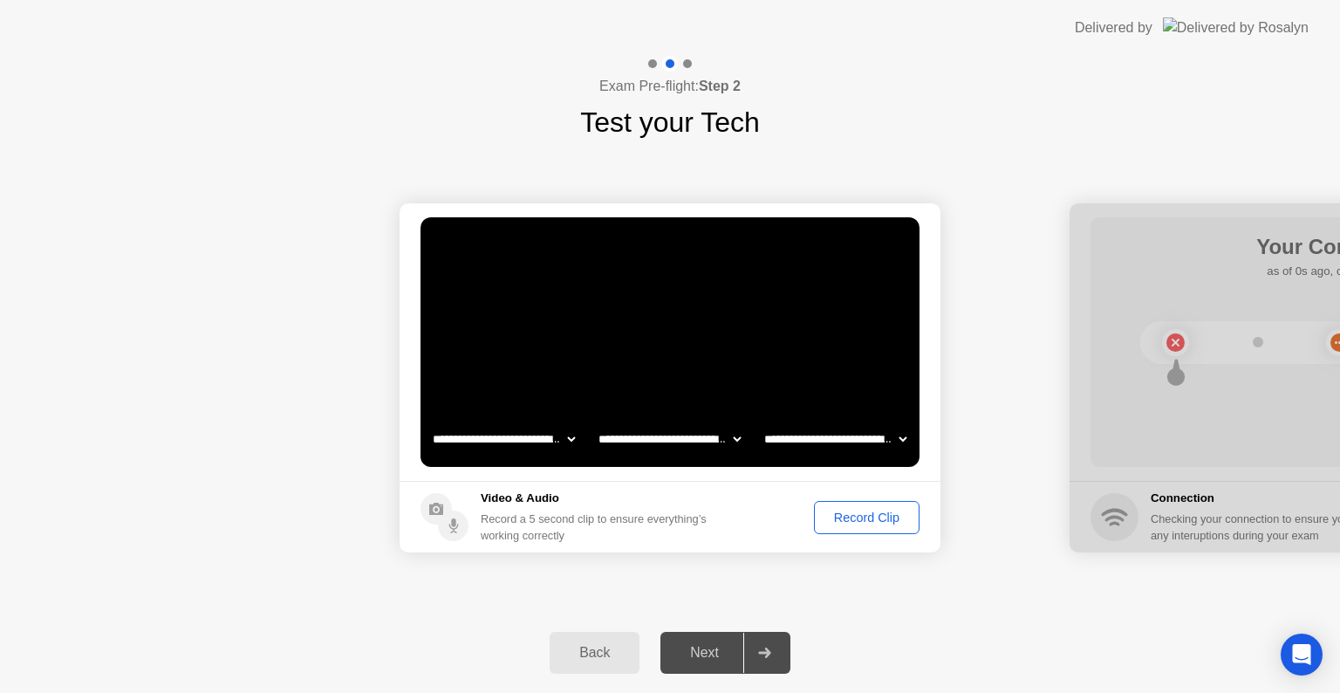
click at [876, 516] on div "Record Clip" at bounding box center [866, 517] width 93 height 14
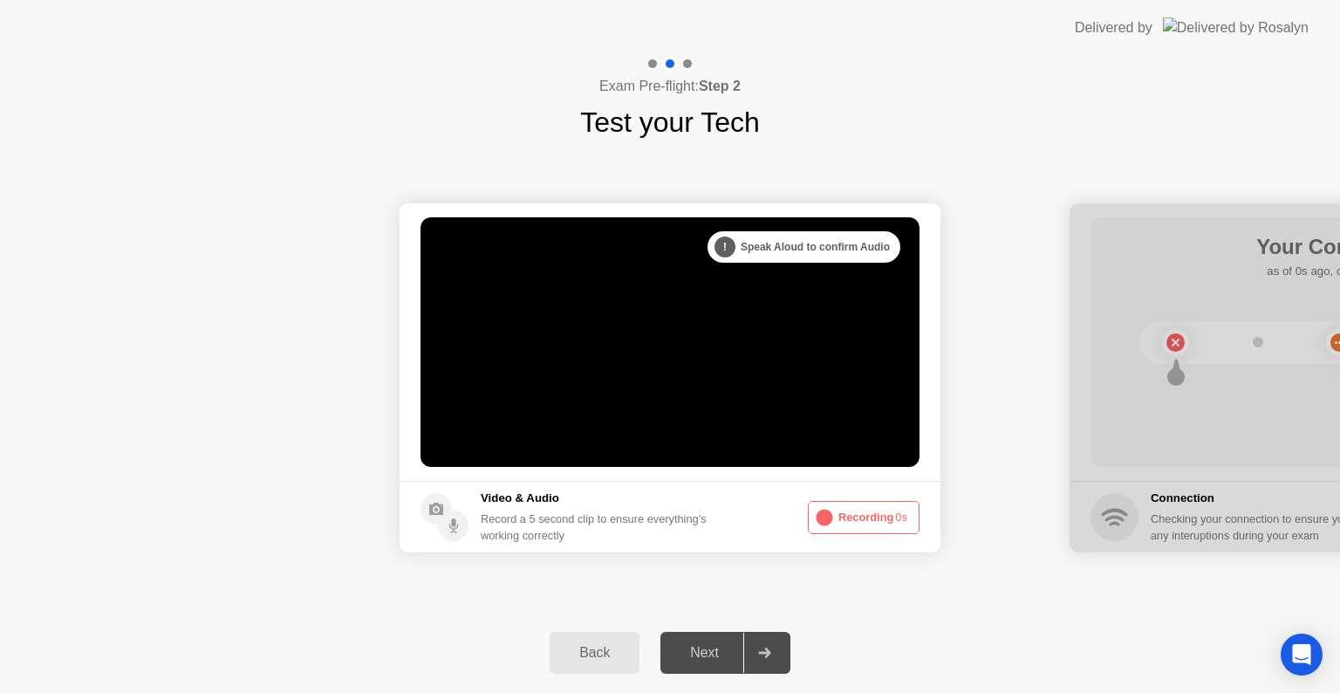
click at [876, 516] on button "Recording 0s" at bounding box center [864, 517] width 112 height 33
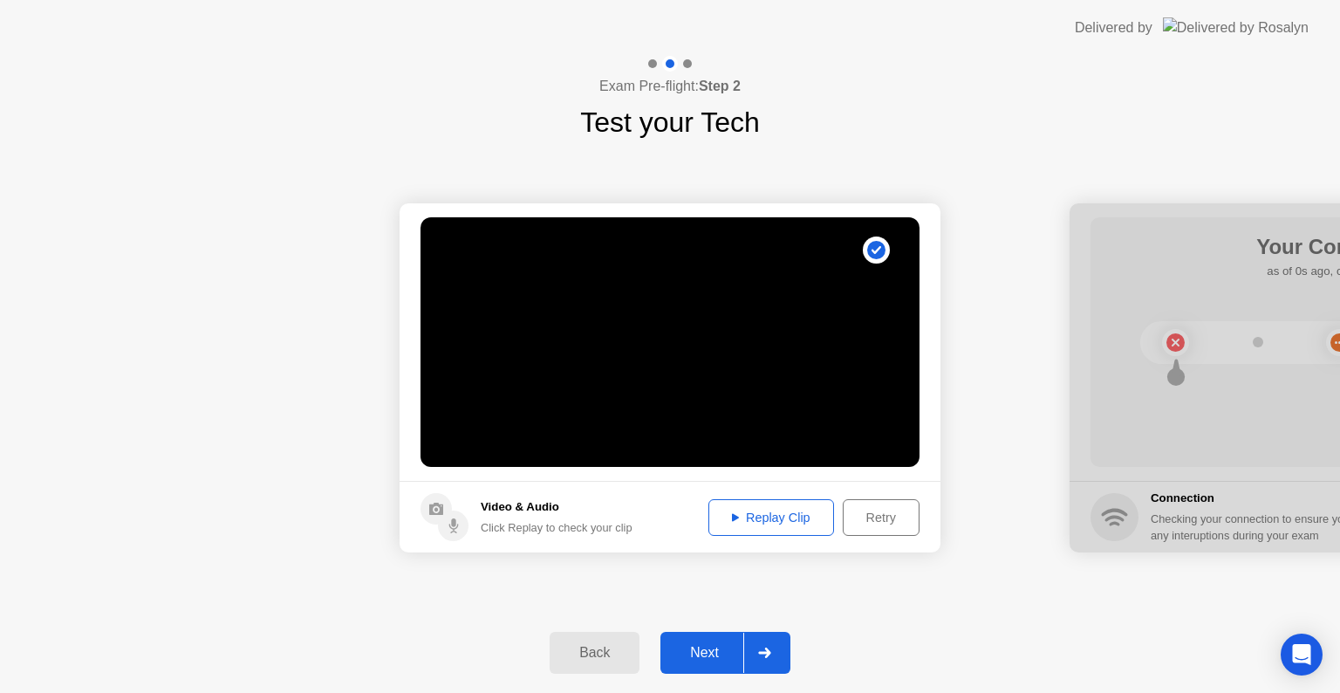
click at [880, 527] on button "Retry" at bounding box center [881, 517] width 77 height 37
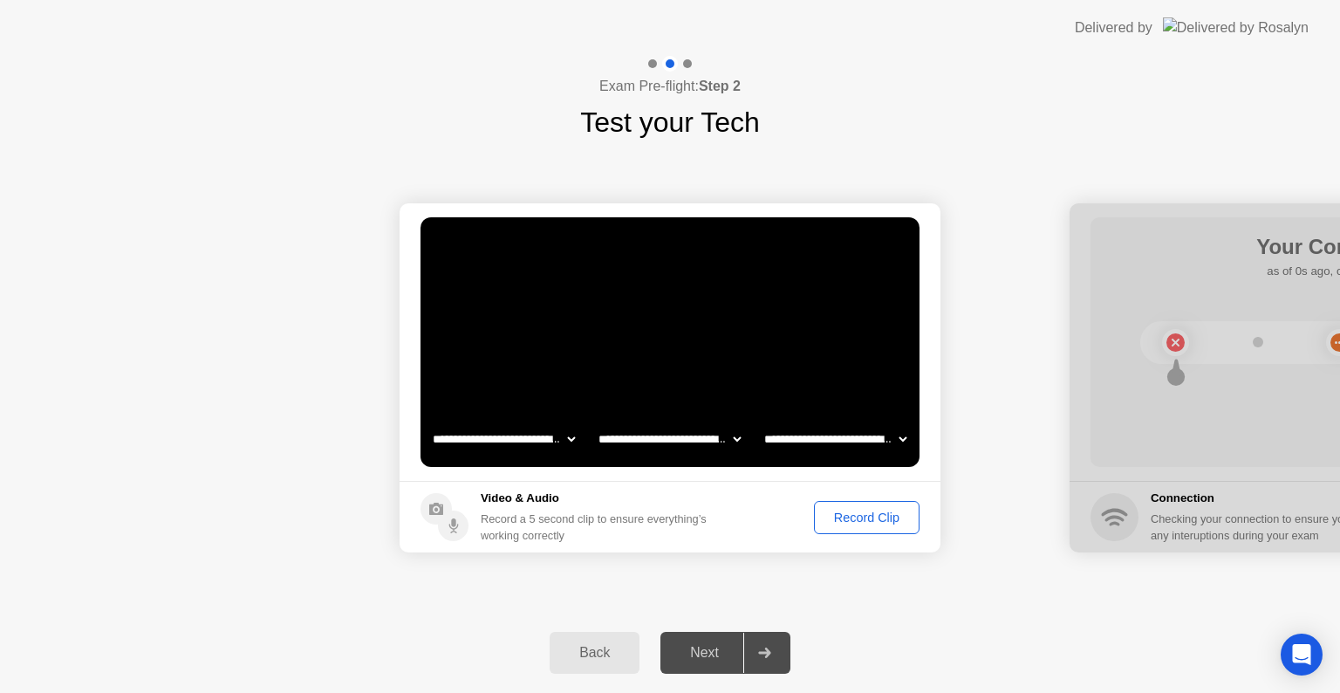
click at [877, 516] on div "Record Clip" at bounding box center [866, 517] width 93 height 14
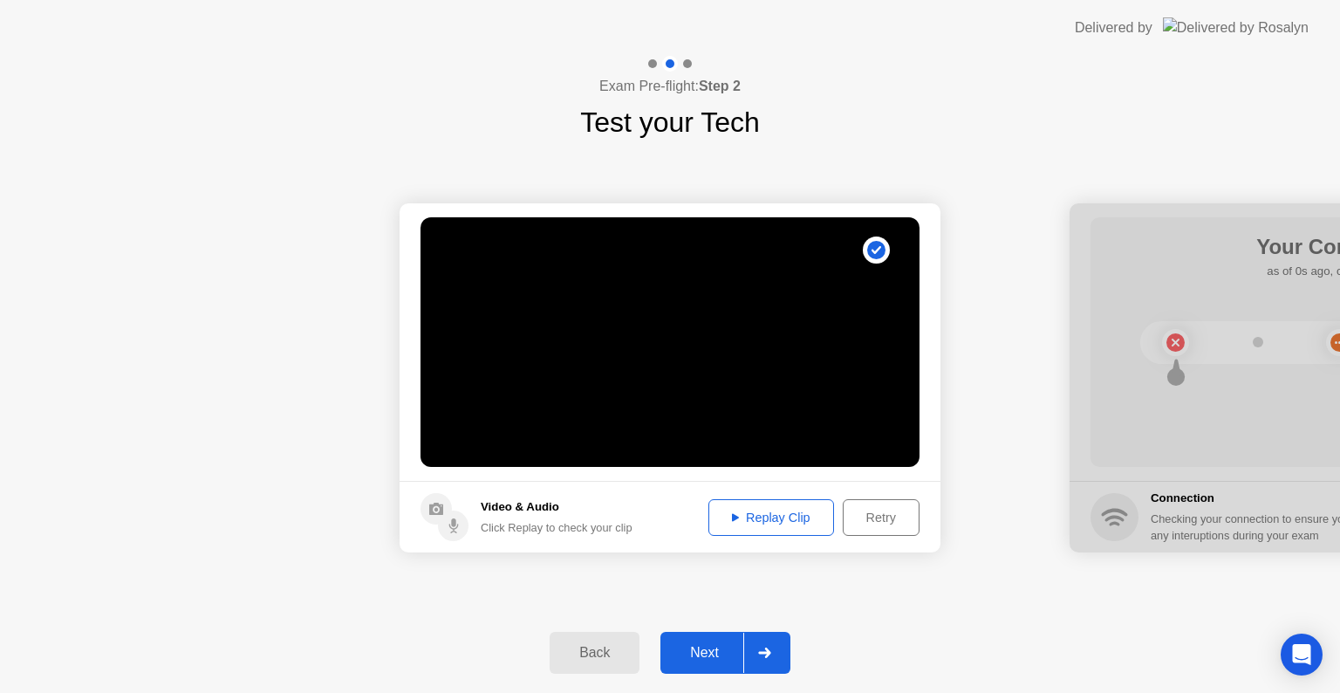
click at [881, 520] on div "Retry" at bounding box center [881, 517] width 65 height 14
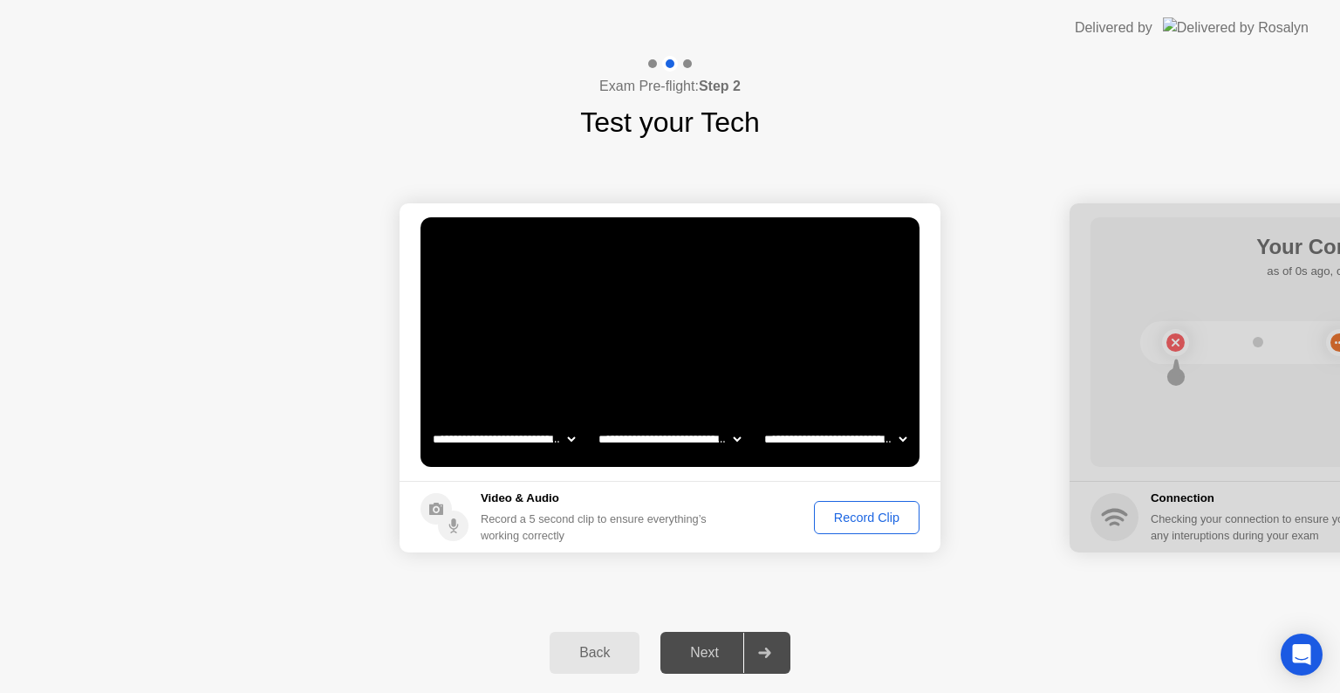
click at [864, 530] on button "Record Clip" at bounding box center [867, 517] width 106 height 33
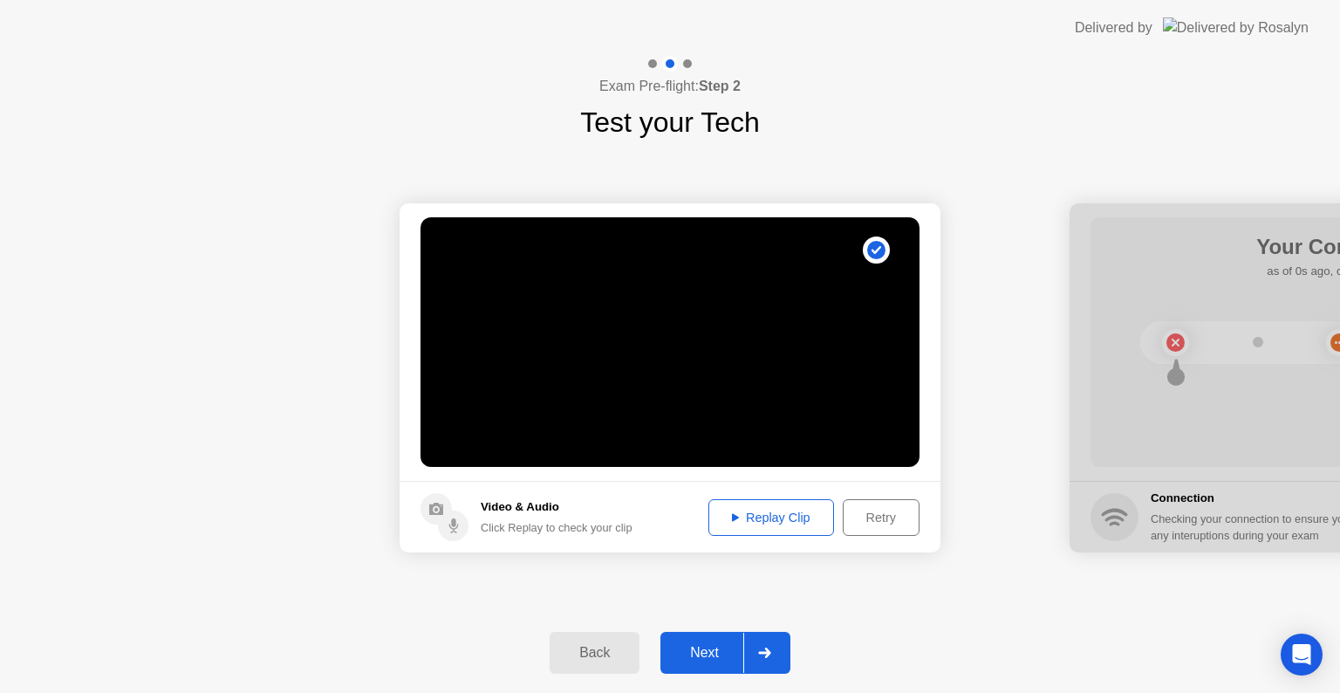
click at [758, 639] on div at bounding box center [764, 652] width 42 height 40
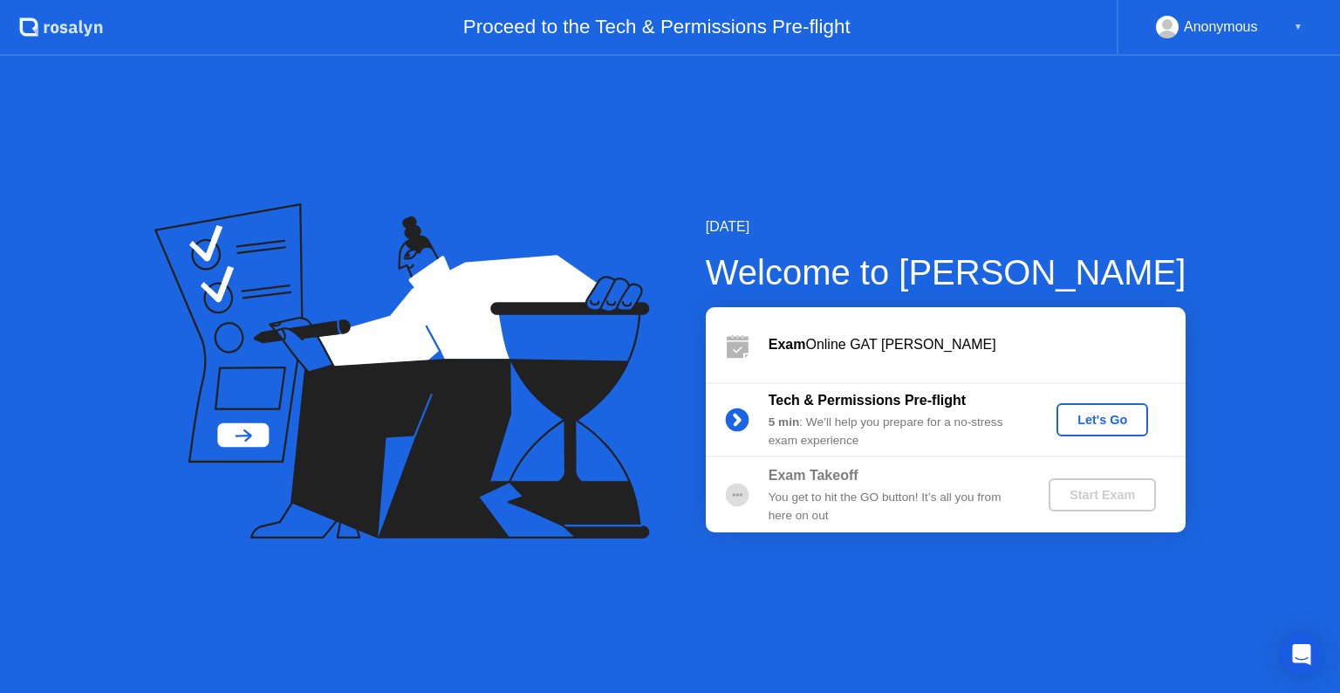
click at [1091, 405] on button "Let's Go" at bounding box center [1102, 419] width 92 height 33
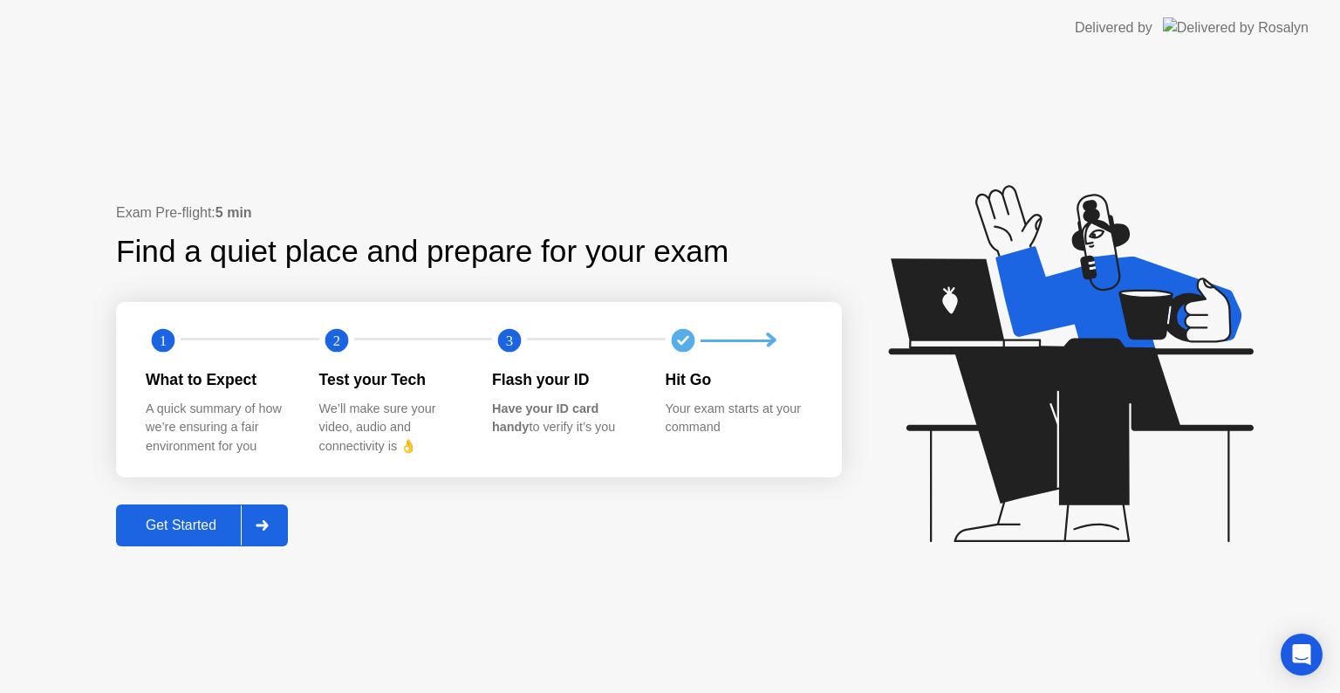
click at [276, 523] on div at bounding box center [262, 525] width 42 height 40
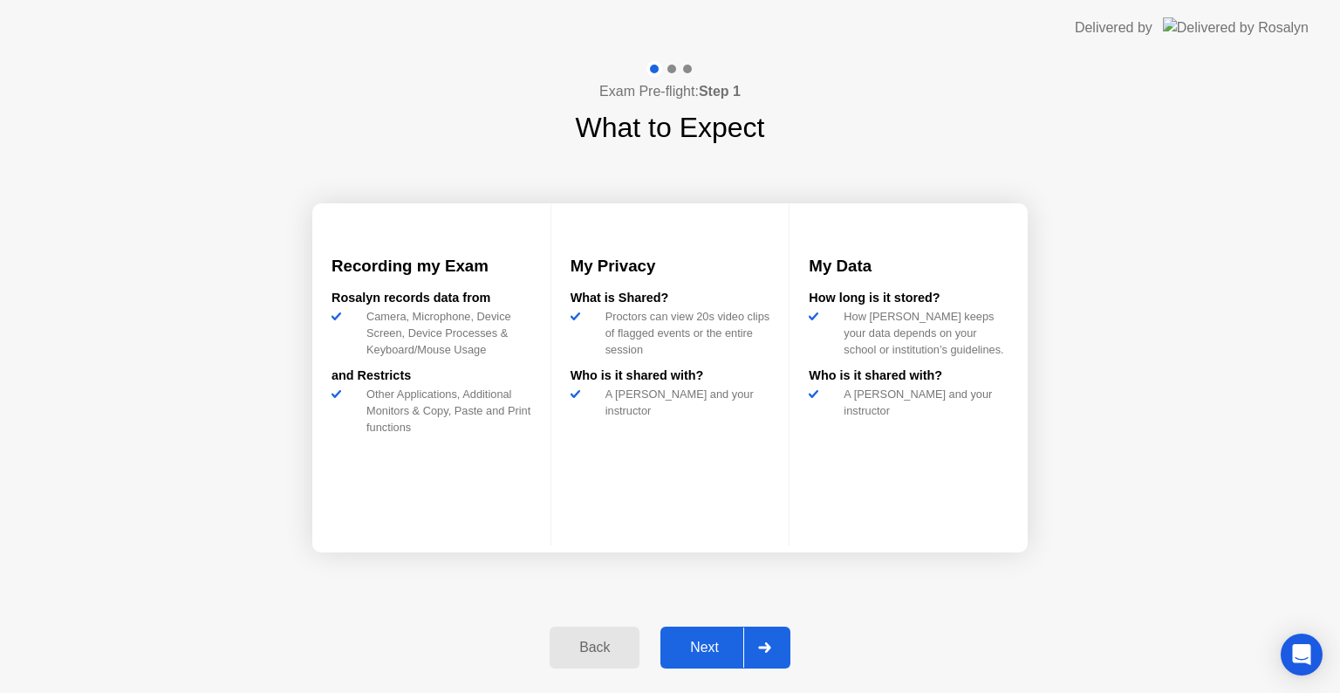
click at [778, 656] on div at bounding box center [764, 647] width 42 height 40
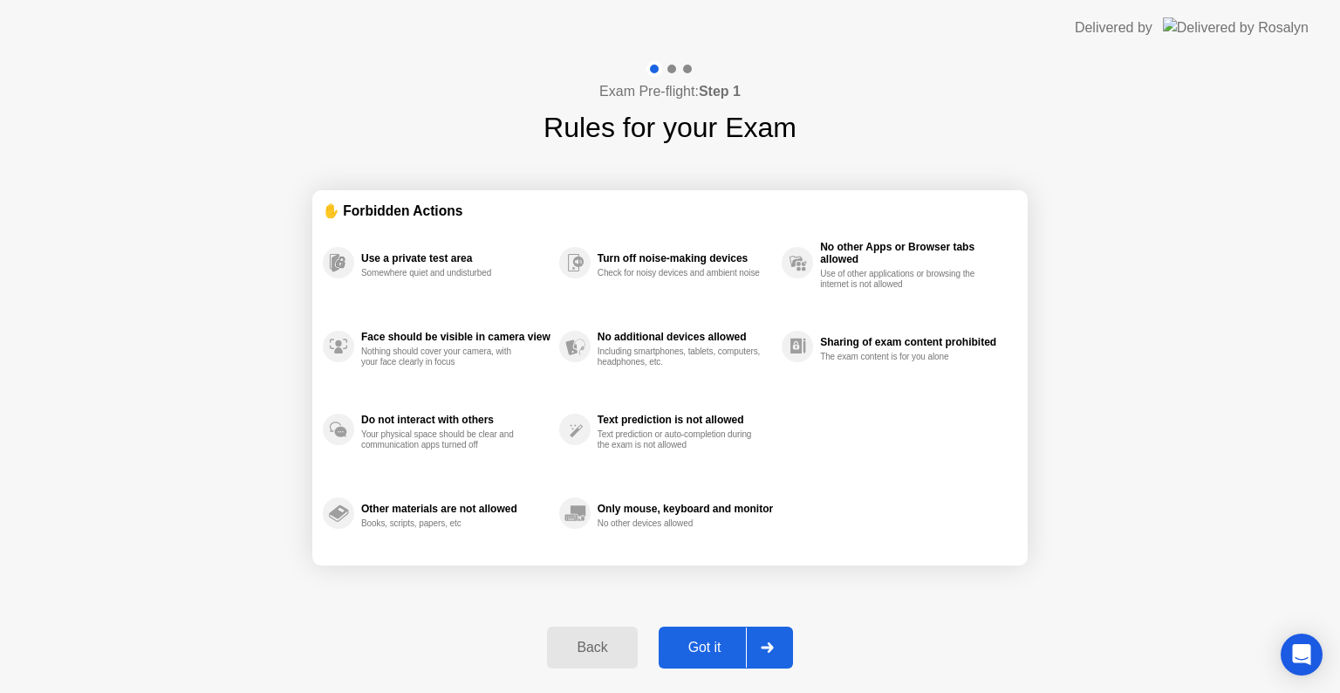
click at [778, 656] on div at bounding box center [767, 647] width 42 height 40
select select "**********"
select select "*******"
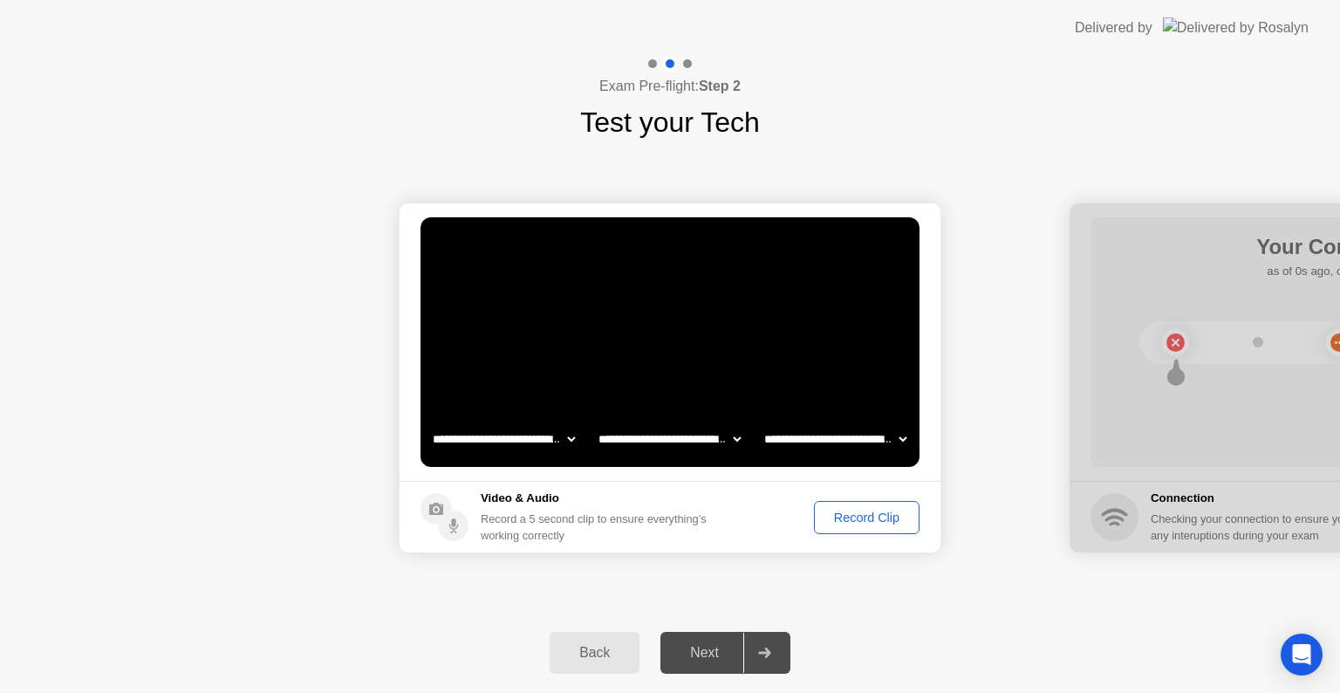
click at [894, 524] on div "Record Clip" at bounding box center [866, 517] width 93 height 14
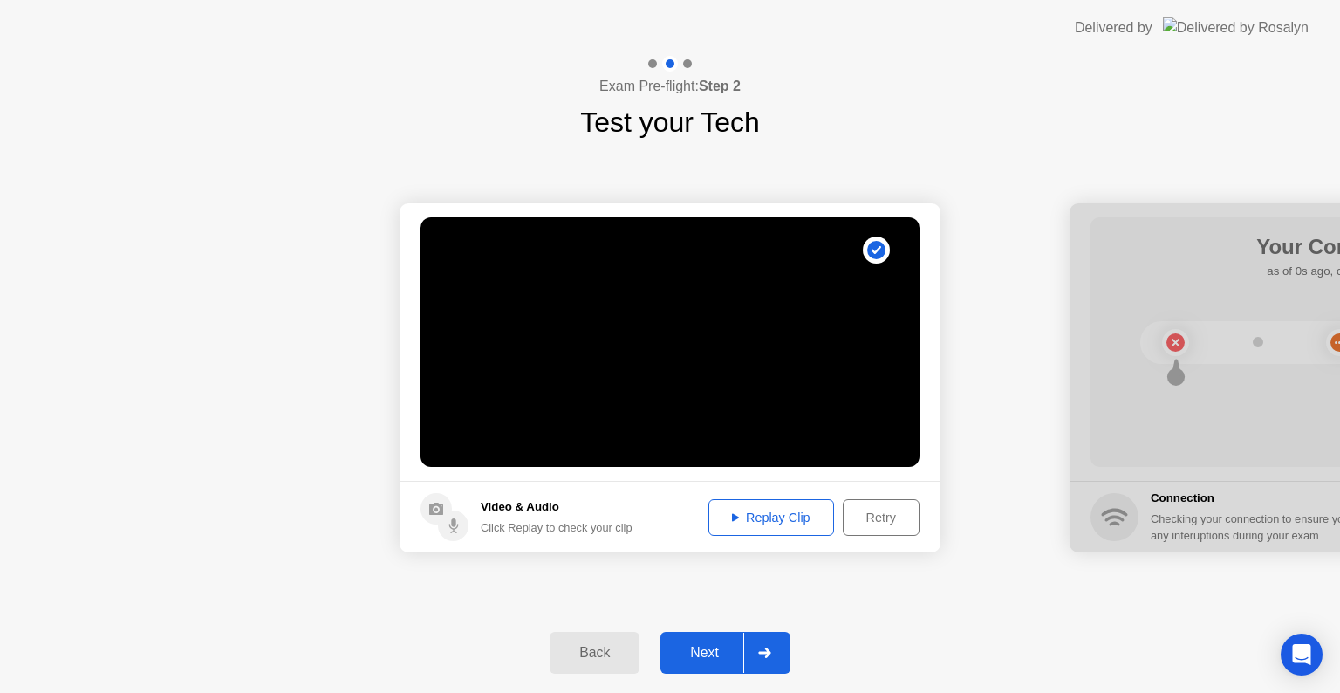
click at [789, 528] on button "Replay Clip" at bounding box center [771, 517] width 126 height 37
click at [770, 511] on div "Replay Clip" at bounding box center [770, 517] width 113 height 14
click at [883, 513] on div "Retry" at bounding box center [881, 517] width 65 height 14
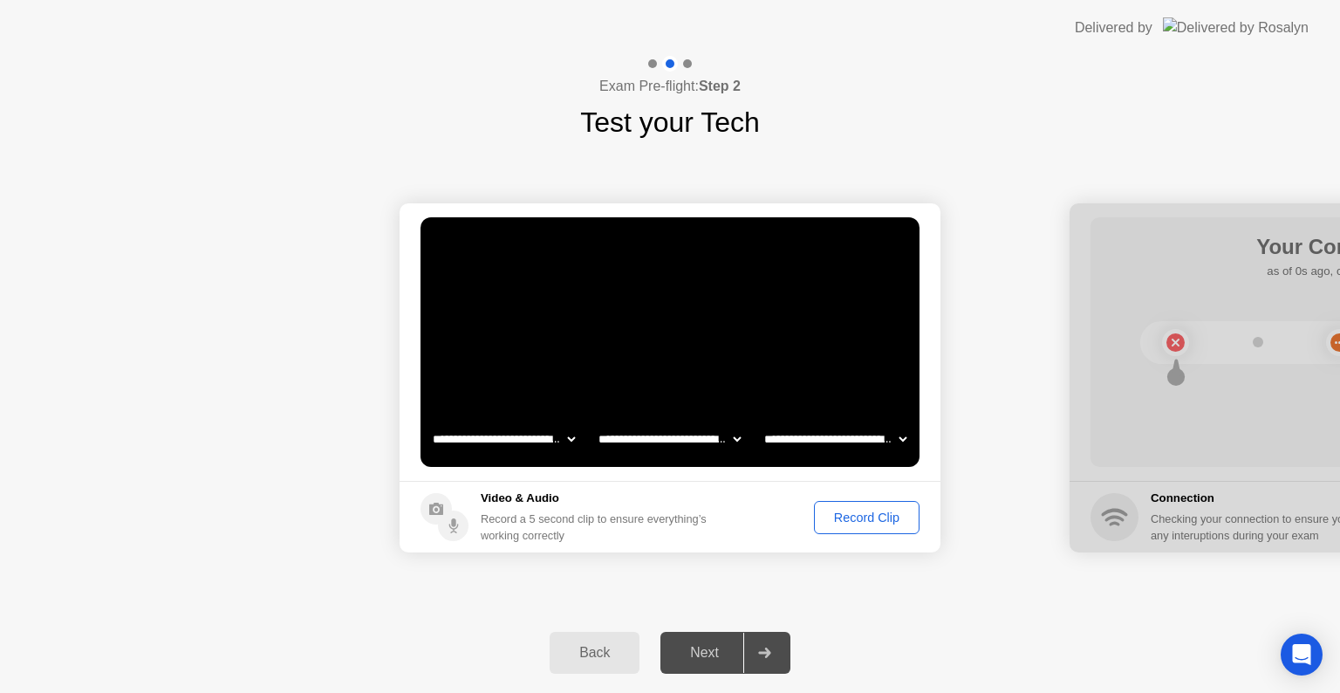
click at [864, 510] on div "Record Clip" at bounding box center [866, 517] width 93 height 14
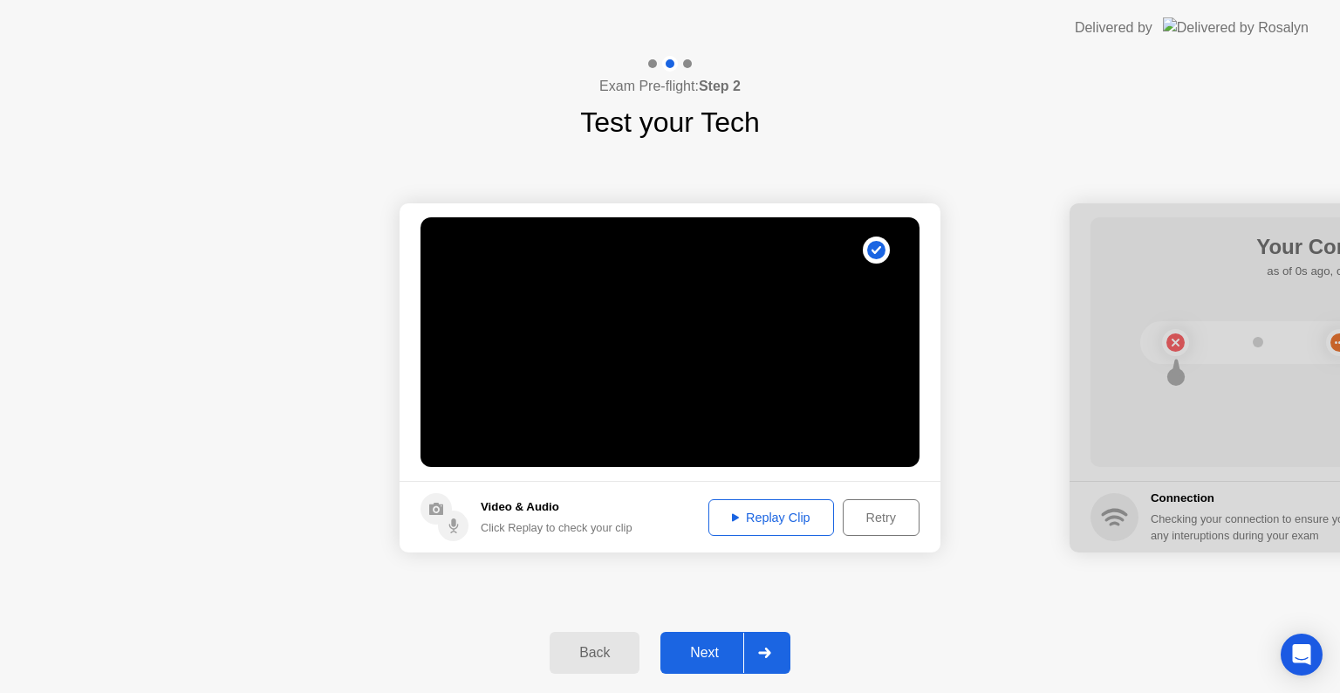
click at [766, 644] on div at bounding box center [764, 652] width 42 height 40
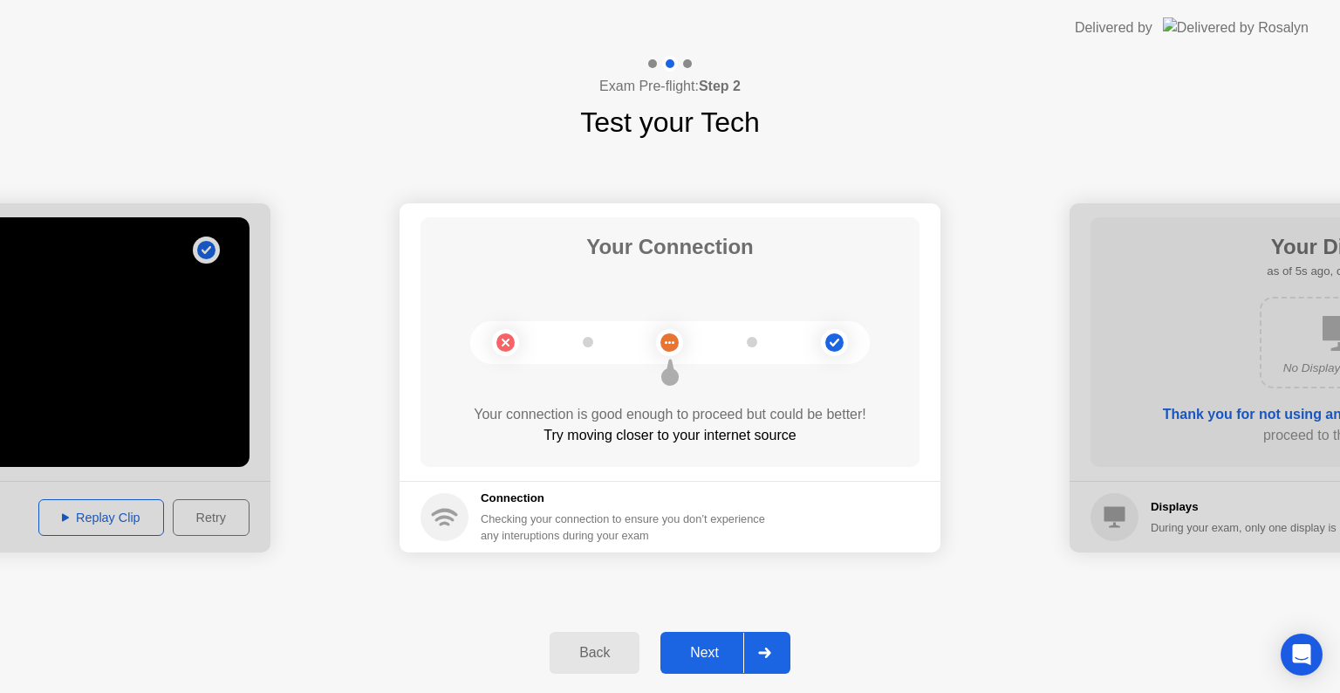
click at [768, 659] on div at bounding box center [764, 652] width 42 height 40
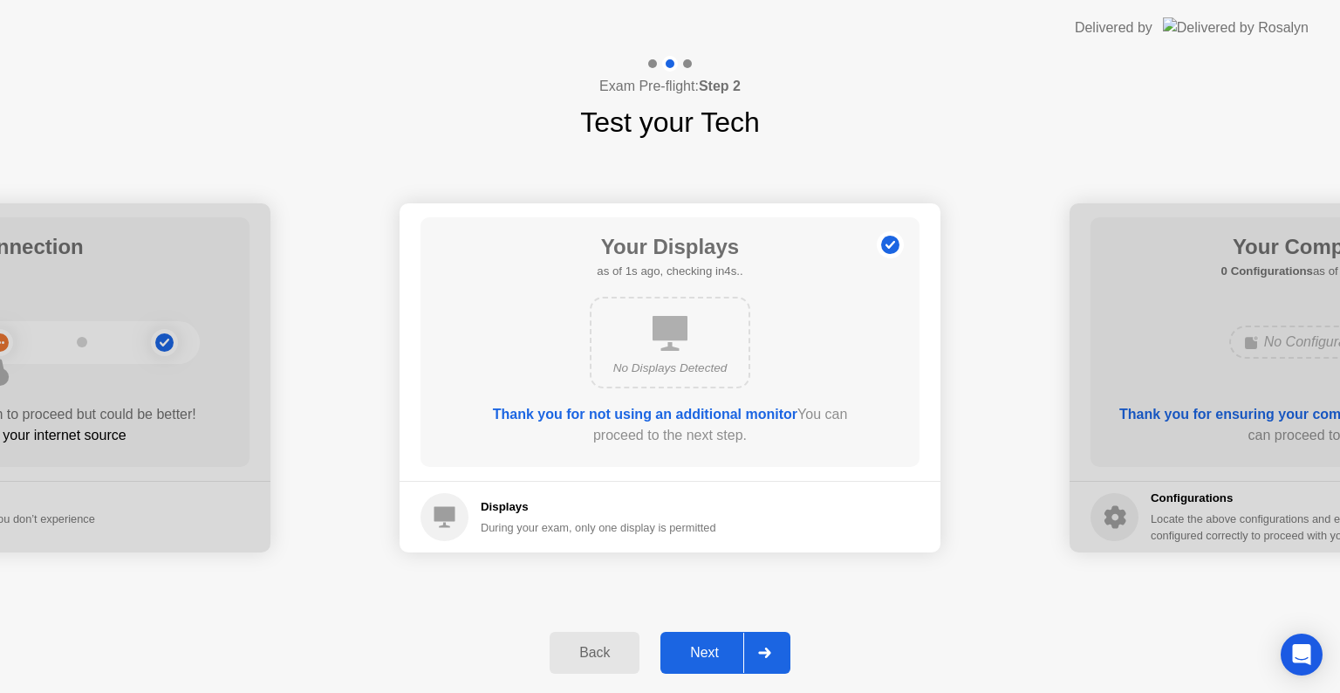
click at [768, 659] on div at bounding box center [764, 652] width 42 height 40
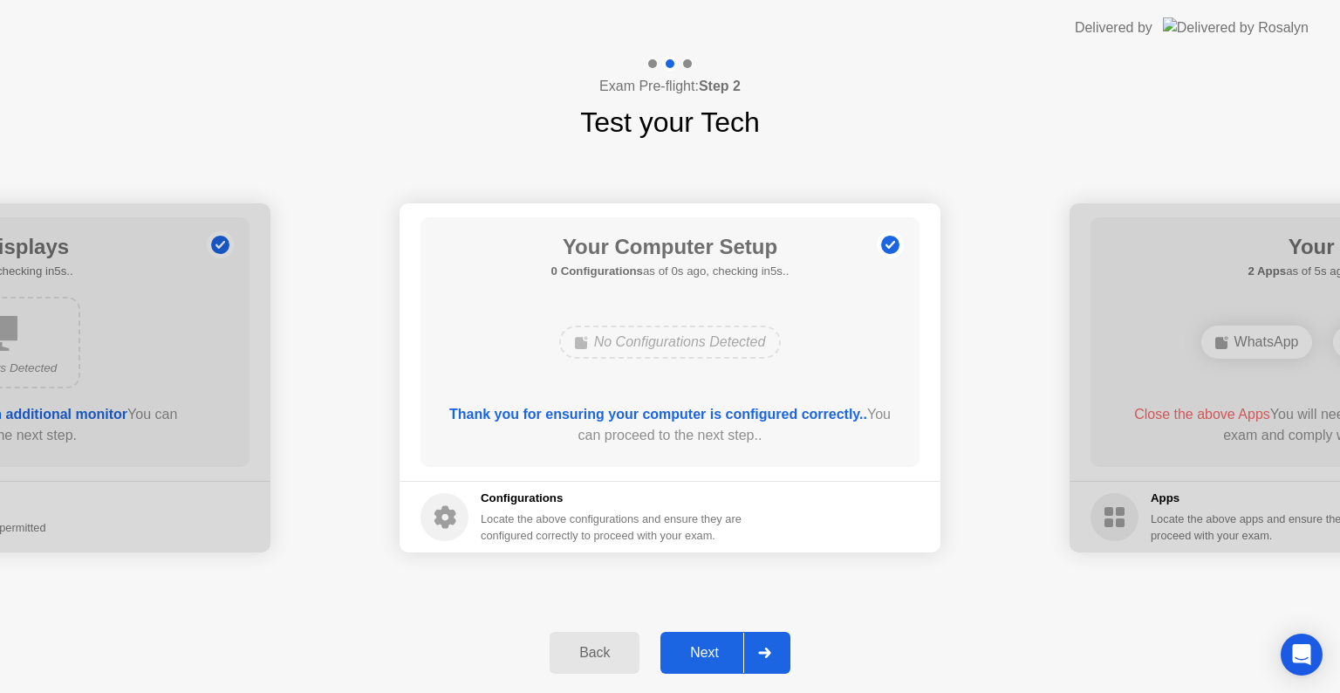
click at [768, 659] on div at bounding box center [764, 652] width 42 height 40
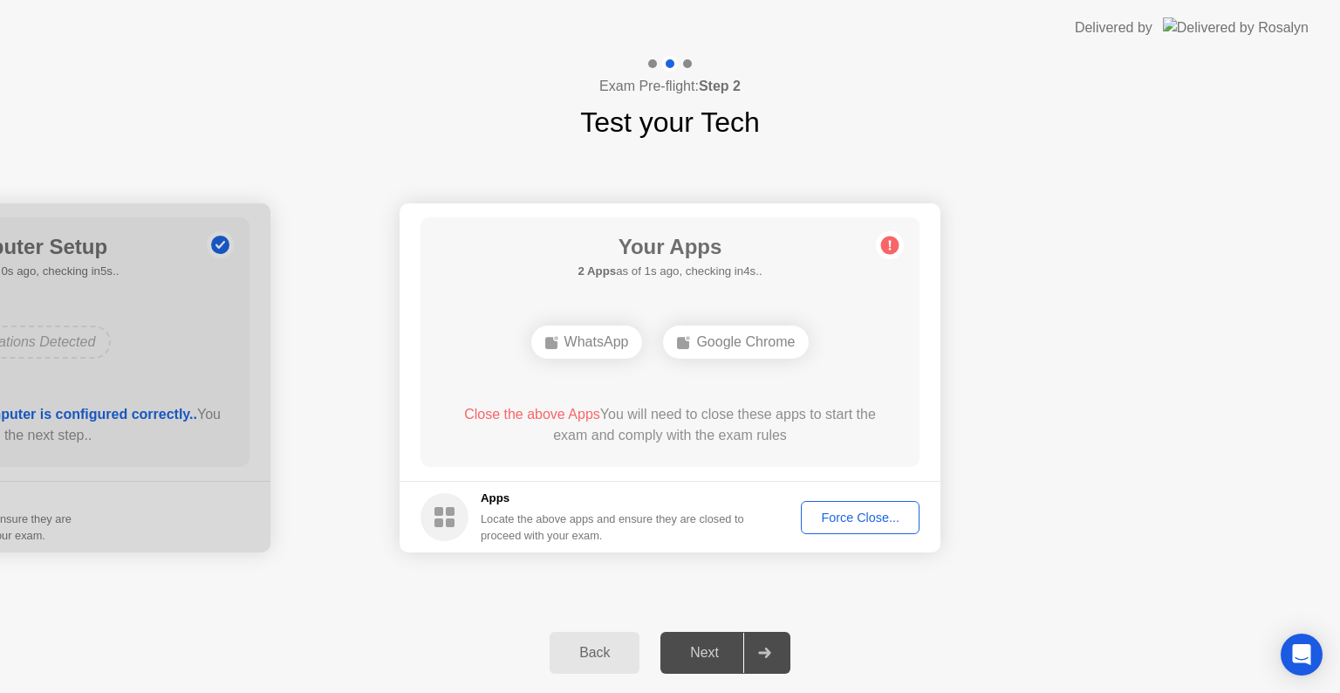
click at [844, 526] on button "Force Close..." at bounding box center [860, 517] width 119 height 33
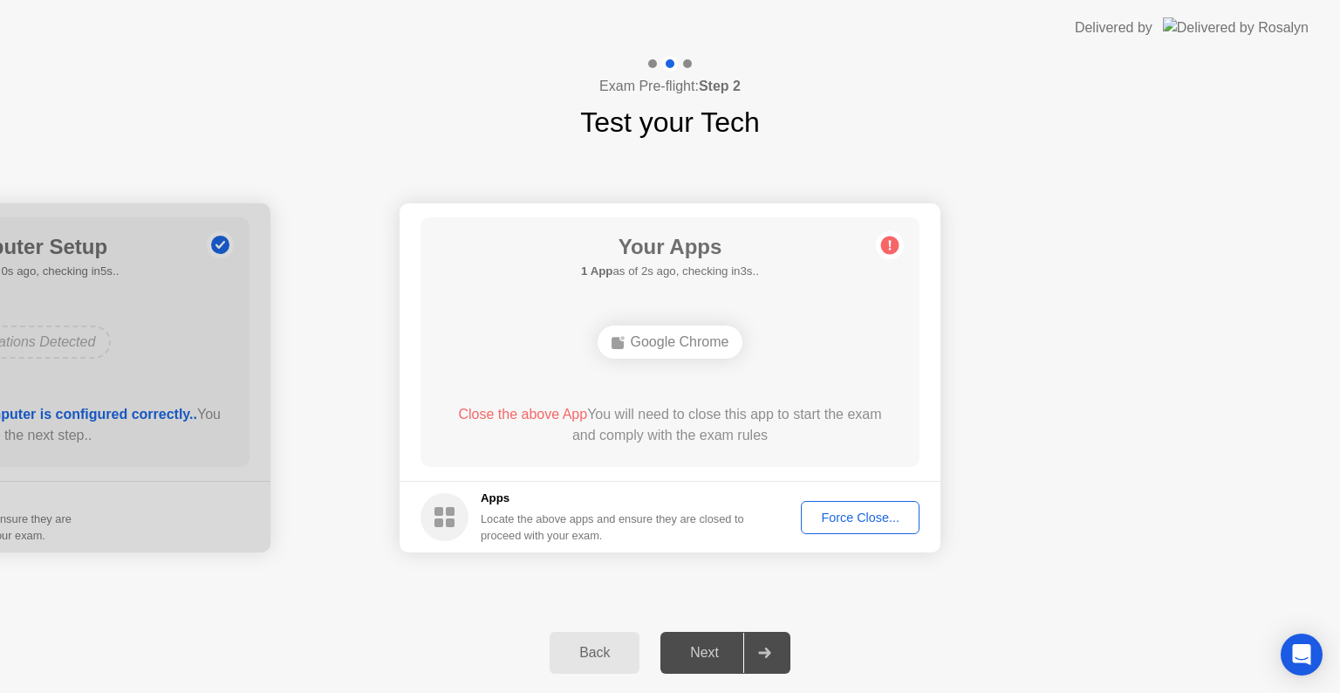
click at [866, 516] on div "Force Close..." at bounding box center [860, 517] width 106 height 14
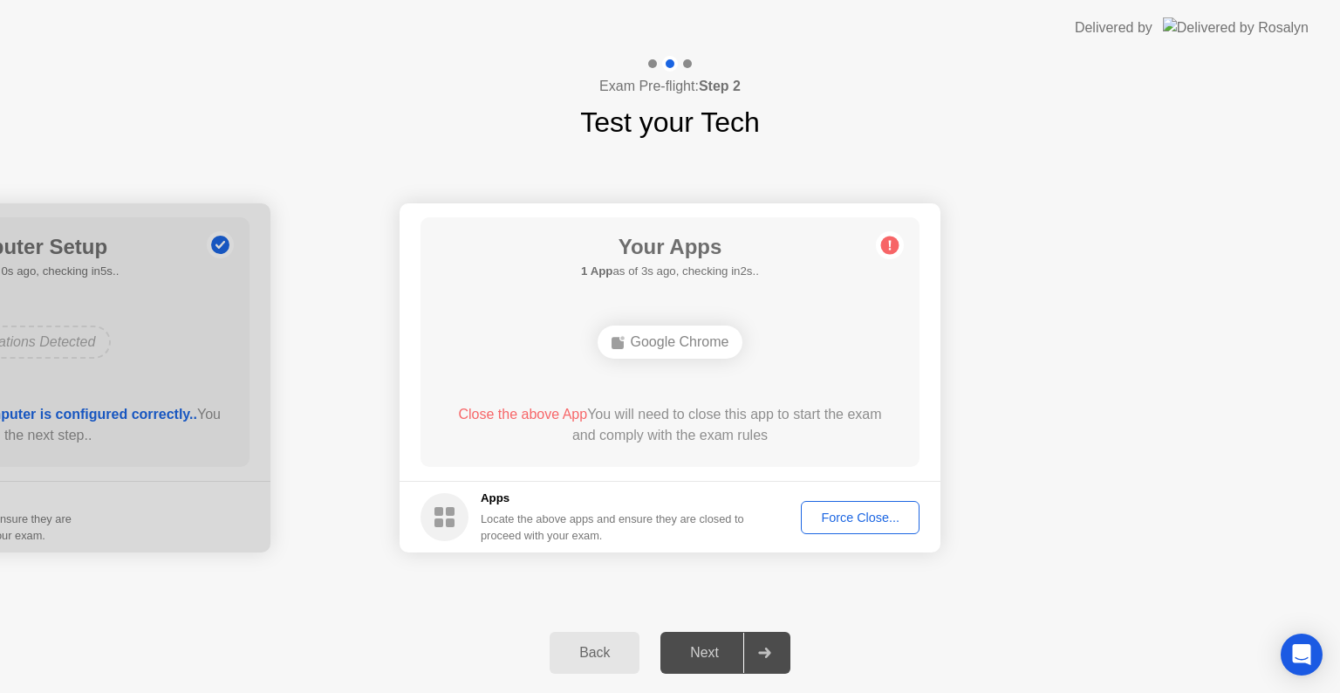
click at [854, 523] on div "Force Close..." at bounding box center [860, 517] width 106 height 14
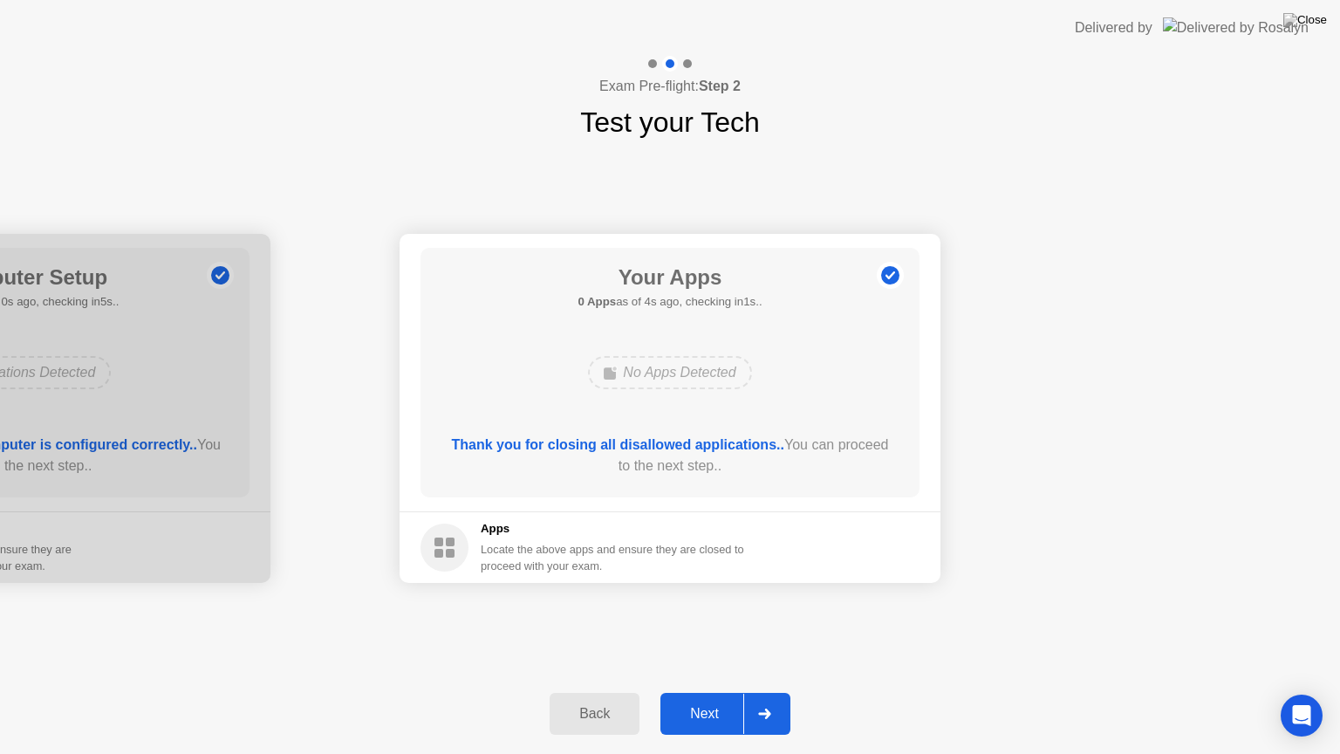
click at [758, 692] on icon at bounding box center [764, 713] width 13 height 10
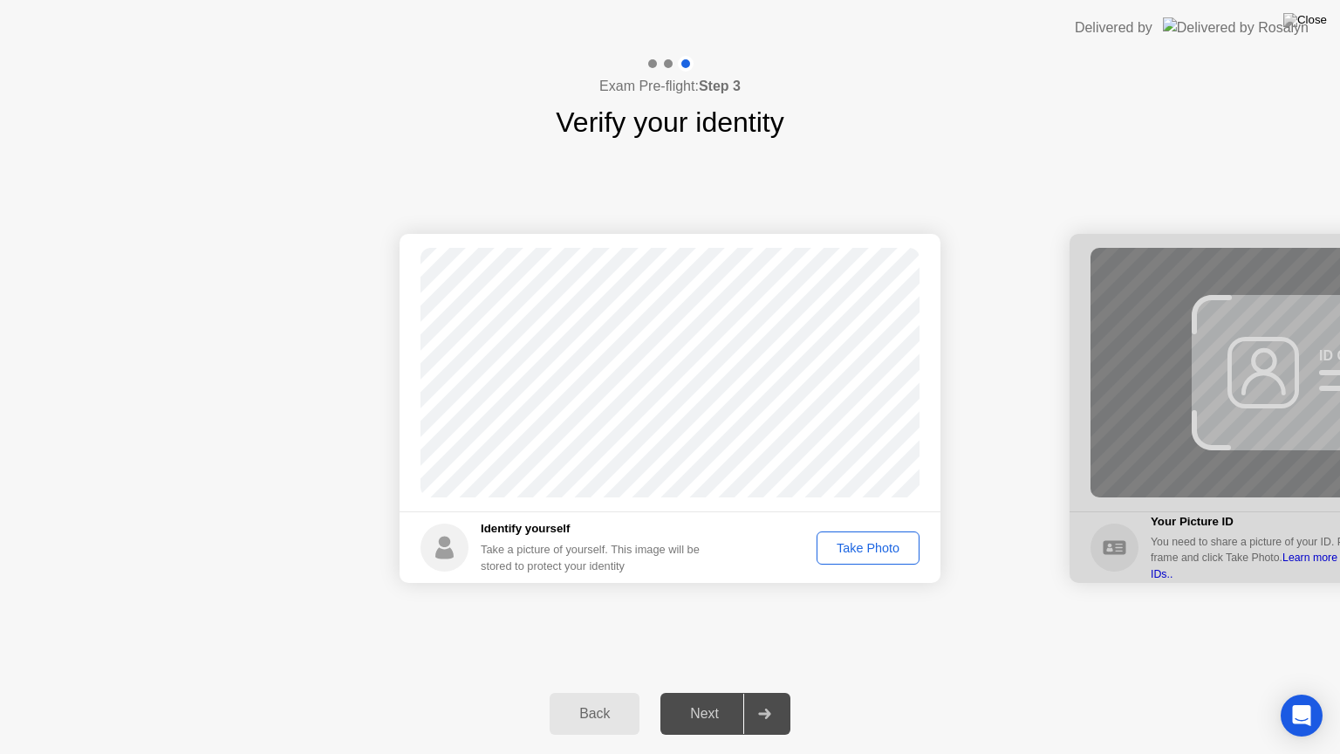
click at [873, 551] on div "Take Photo" at bounding box center [868, 548] width 91 height 14
click at [776, 692] on div at bounding box center [764, 714] width 42 height 40
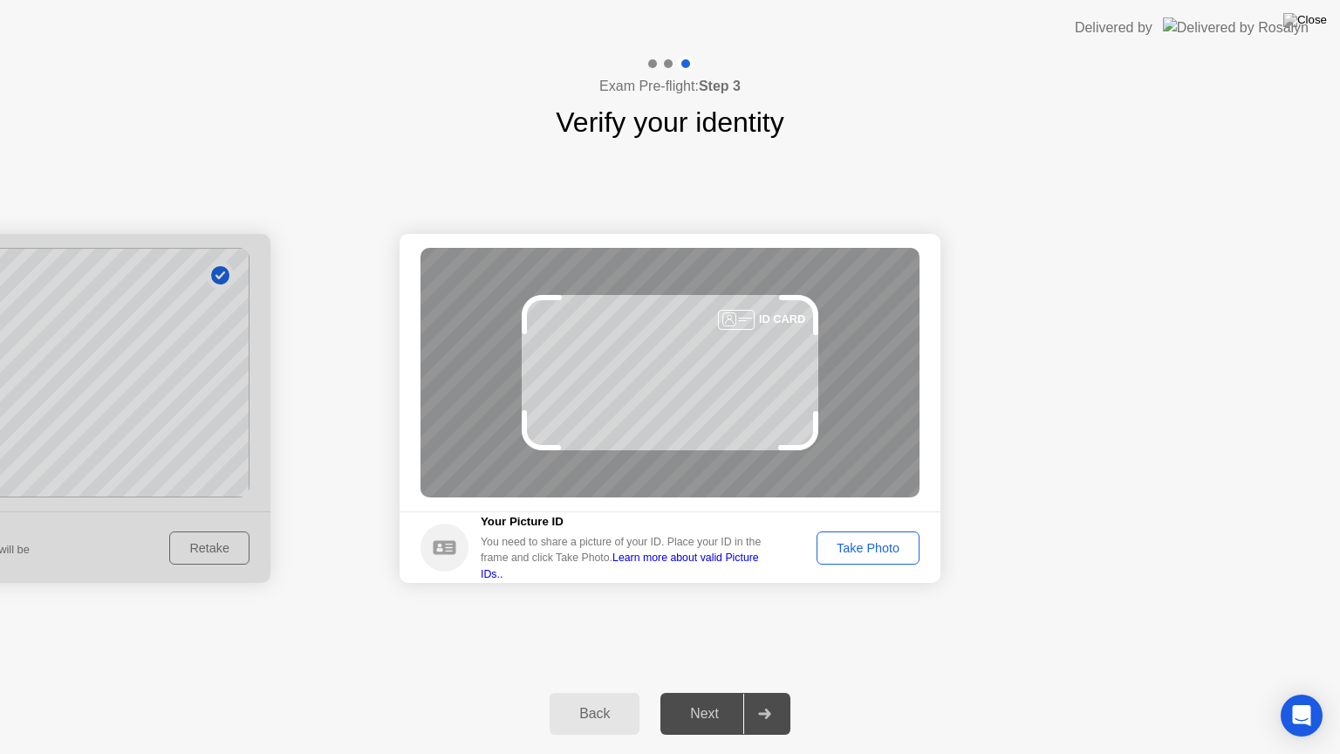
click at [889, 548] on div "Take Photo" at bounding box center [868, 548] width 91 height 14
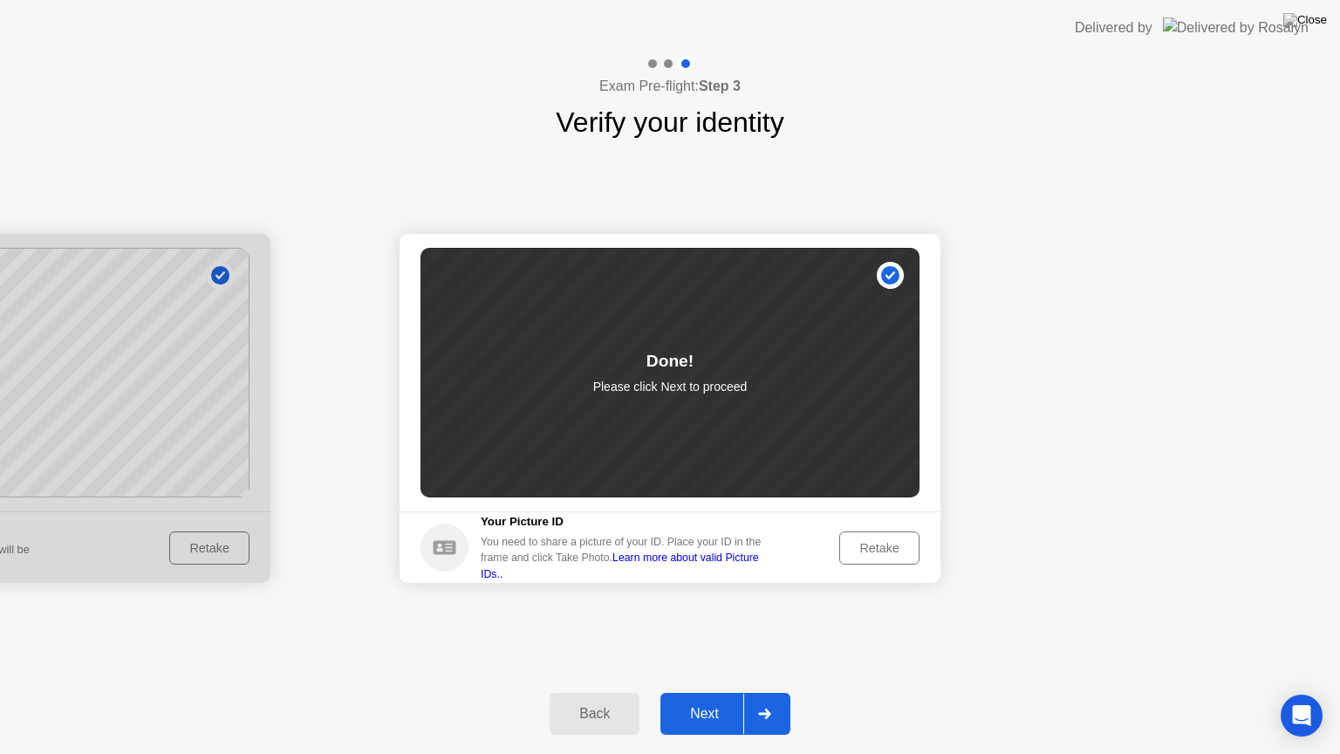
click at [782, 692] on div at bounding box center [764, 714] width 42 height 40
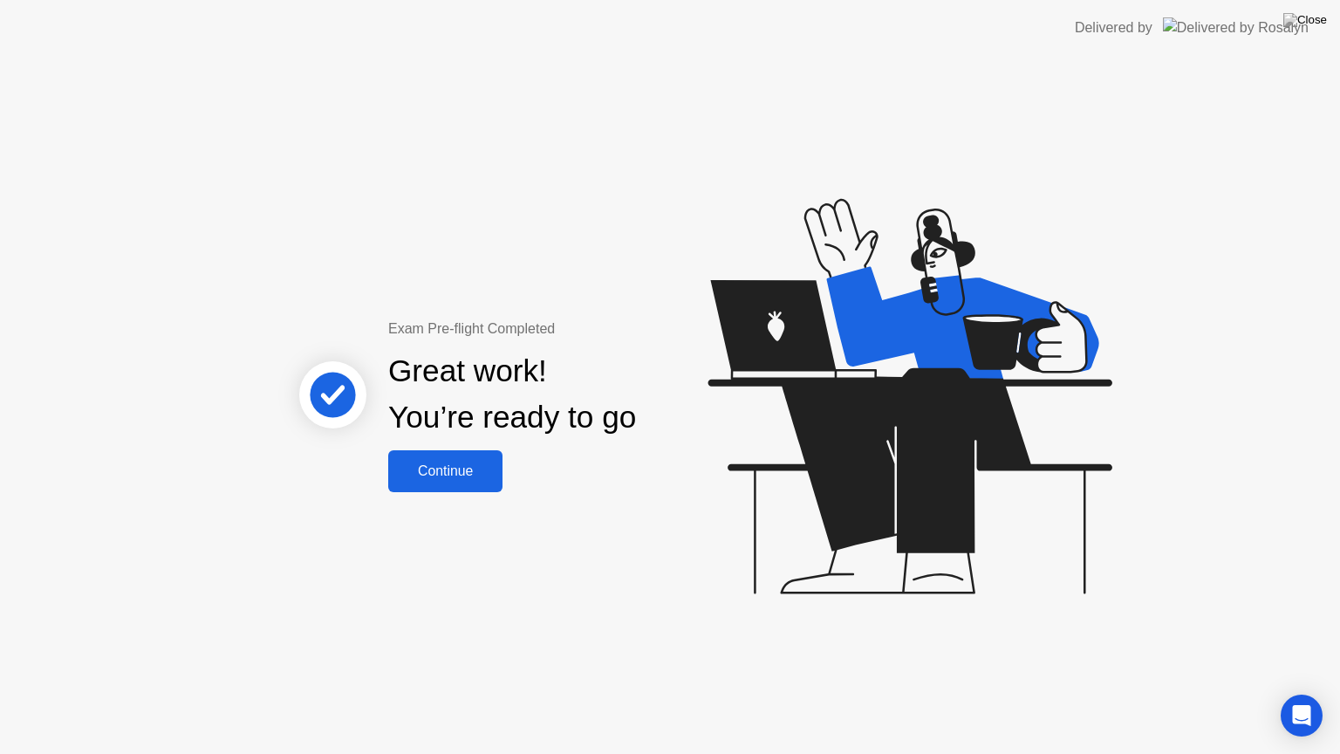
click at [487, 454] on button "Continue" at bounding box center [445, 471] width 114 height 42
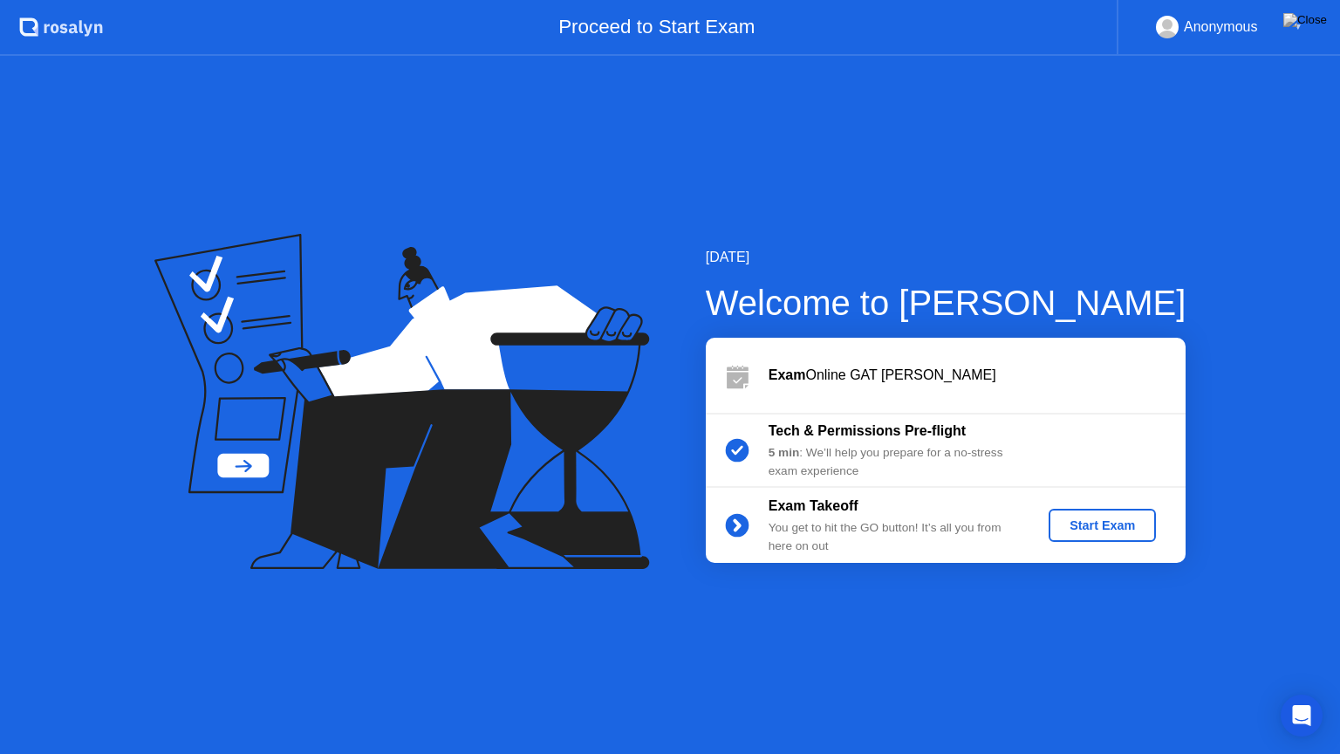
click at [1104, 526] on div "Start Exam" at bounding box center [1102, 525] width 93 height 14
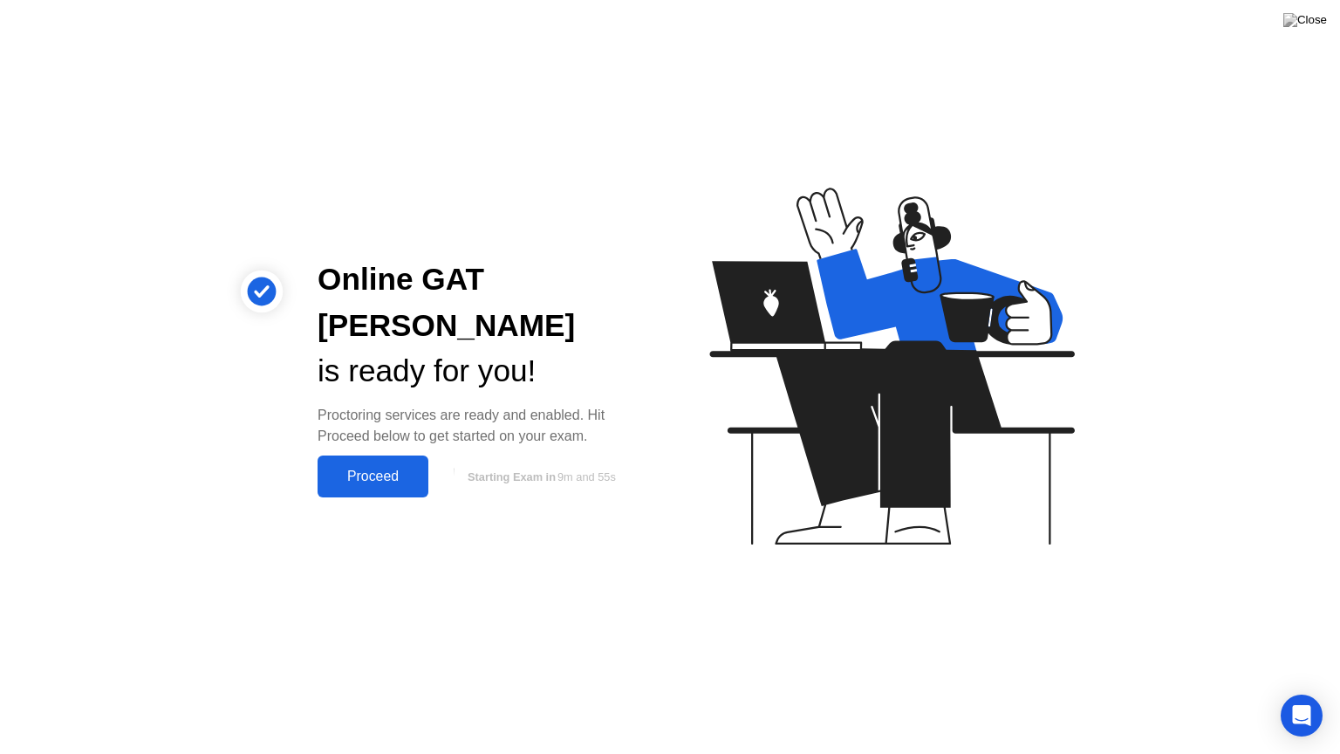
click at [380, 468] on div "Proceed" at bounding box center [373, 476] width 100 height 16
